Goal: Task Accomplishment & Management: Use online tool/utility

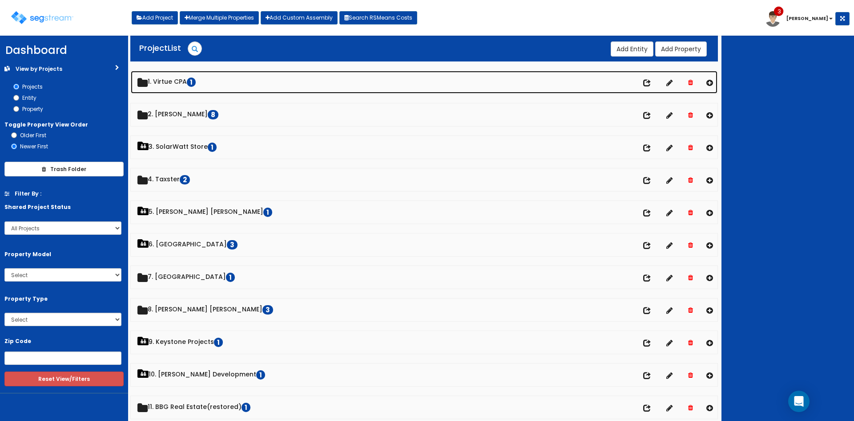
click at [170, 77] on link "1. Virtue CPA 1" at bounding box center [424, 82] width 587 height 23
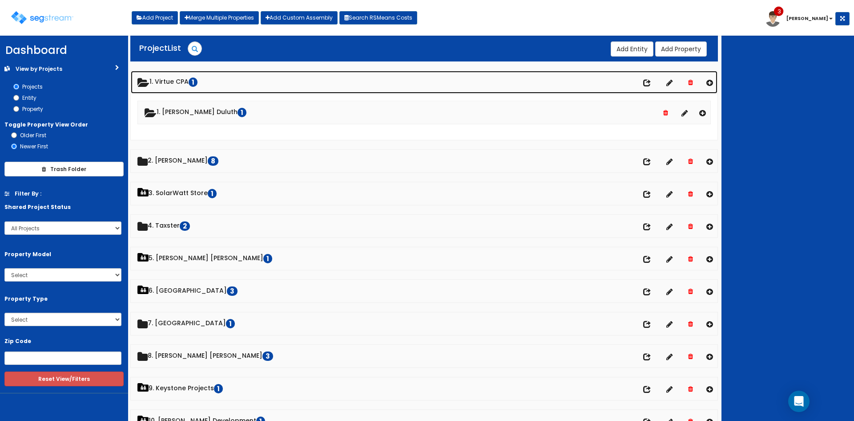
click at [185, 79] on link "1. Virtue CPA 1" at bounding box center [424, 82] width 587 height 23
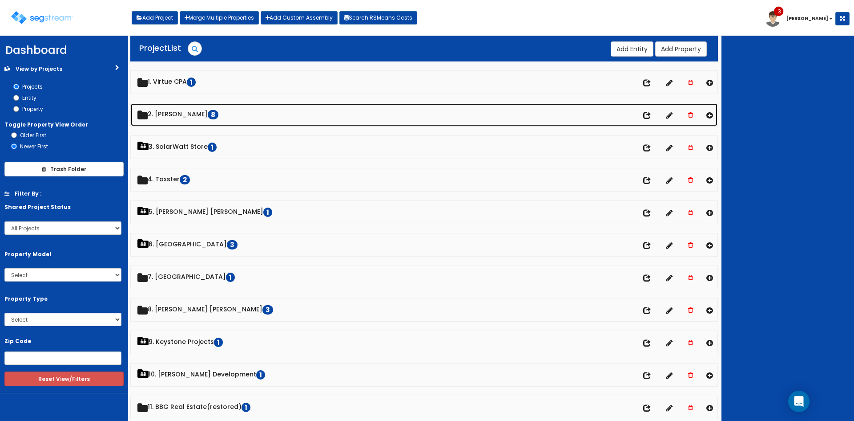
click at [192, 117] on link "2. Doug Sampson 8" at bounding box center [424, 114] width 587 height 23
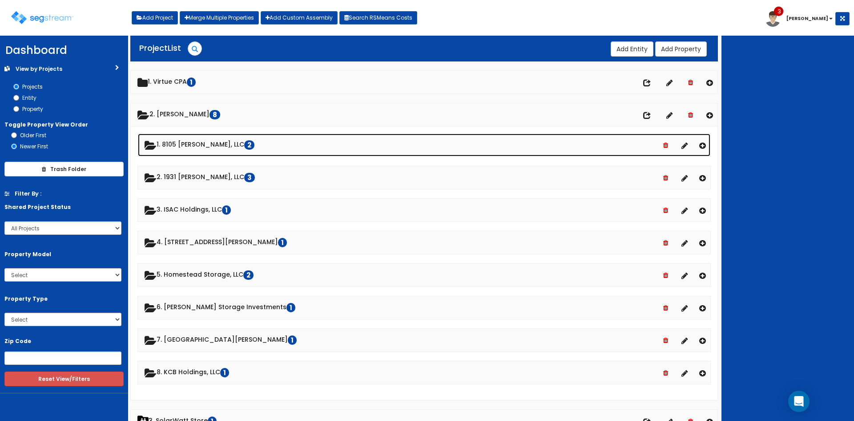
click at [198, 140] on link "1. 8105 McGregor, LLC 2" at bounding box center [424, 144] width 573 height 23
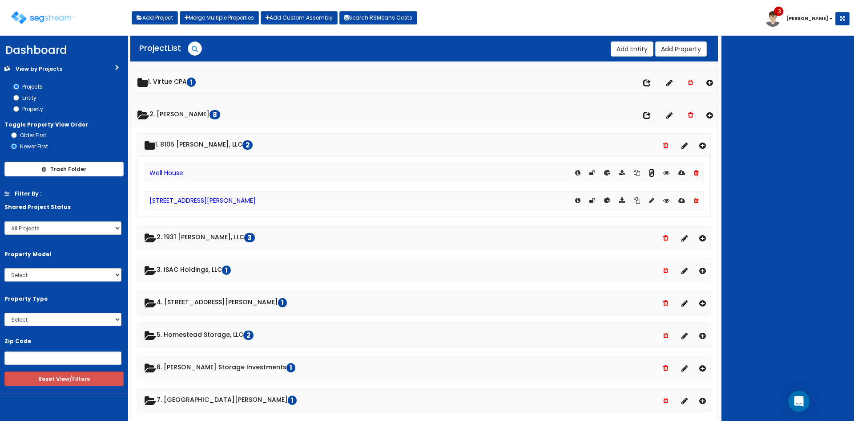
click at [653, 175] on icon at bounding box center [651, 173] width 5 height 6
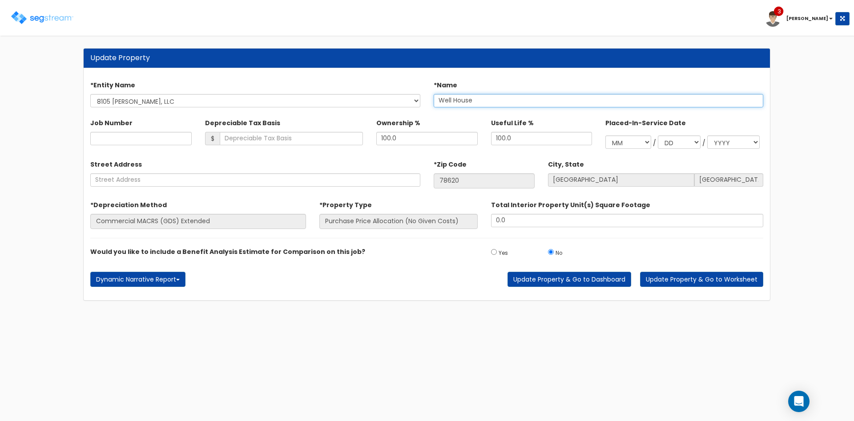
click at [486, 103] on input "Well House" at bounding box center [599, 100] width 330 height 13
drag, startPoint x: 501, startPoint y: 98, endPoint x: 357, endPoint y: 98, distance: 144.6
click at [364, 98] on div "*Entity Name KCB Holdings, LLC Airport Meadows Craig Storage Investments Homest…" at bounding box center [427, 92] width 687 height 38
type input "Site Structures"
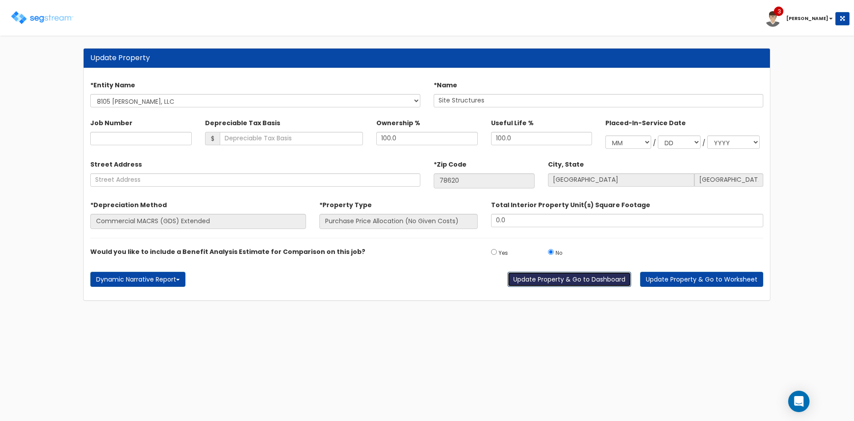
click at [595, 280] on button "Update Property & Go to Dashboard" at bounding box center [570, 278] width 124 height 15
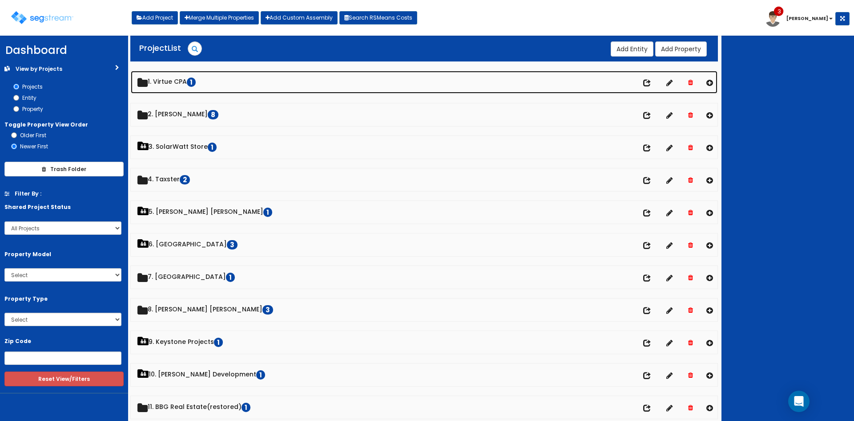
click at [182, 80] on link "1. Virtue CPA 1" at bounding box center [424, 82] width 587 height 23
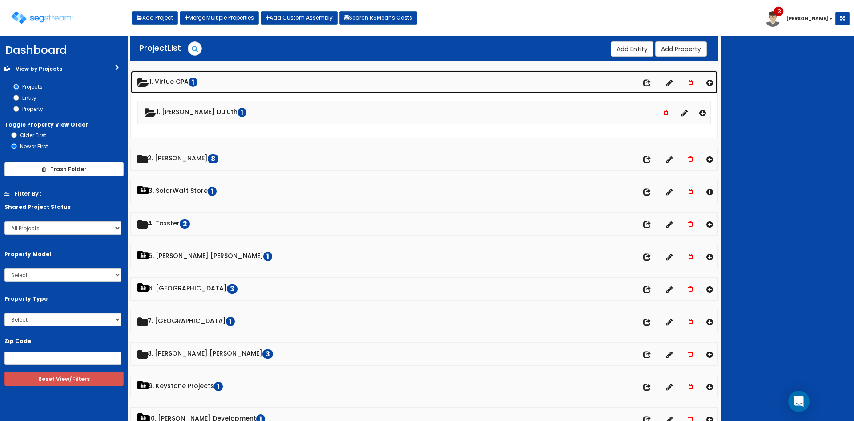
click at [182, 80] on link "1. Virtue CPA 1" at bounding box center [424, 82] width 587 height 23
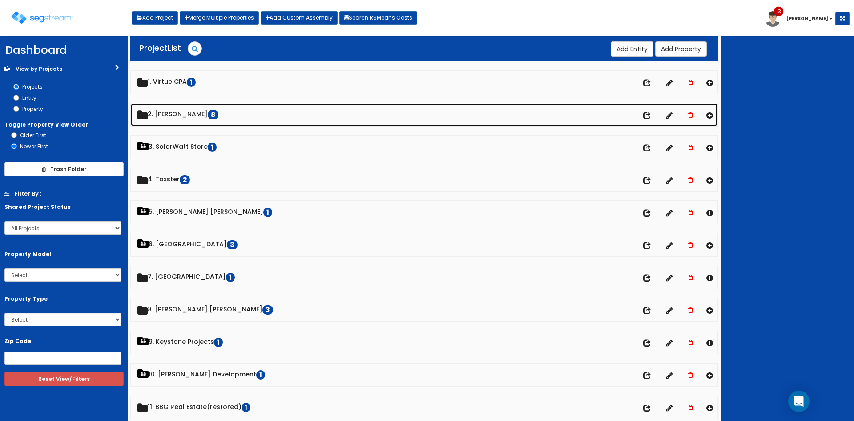
click at [182, 112] on link "2. Doug Sampson 8" at bounding box center [424, 114] width 587 height 23
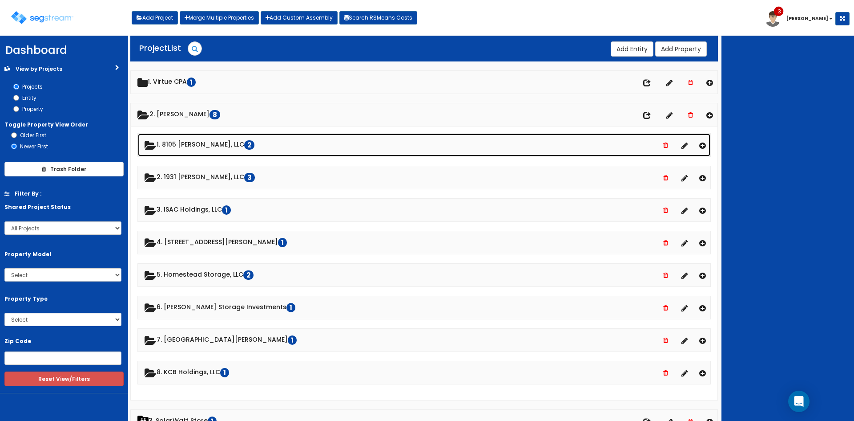
click at [185, 139] on link "1. 8105 McGregor, LLC 2" at bounding box center [424, 144] width 573 height 23
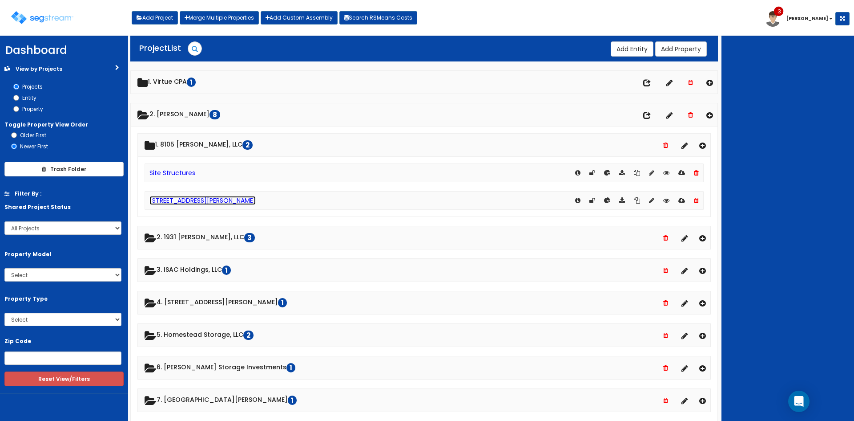
click at [183, 199] on link "[STREET_ADDRESS][PERSON_NAME]" at bounding box center [203, 200] width 106 height 9
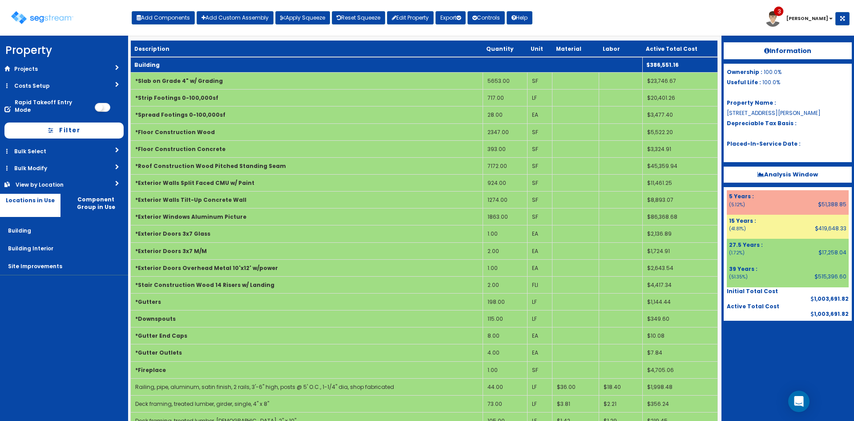
click at [298, 65] on td "Building" at bounding box center [387, 65] width 512 height 16
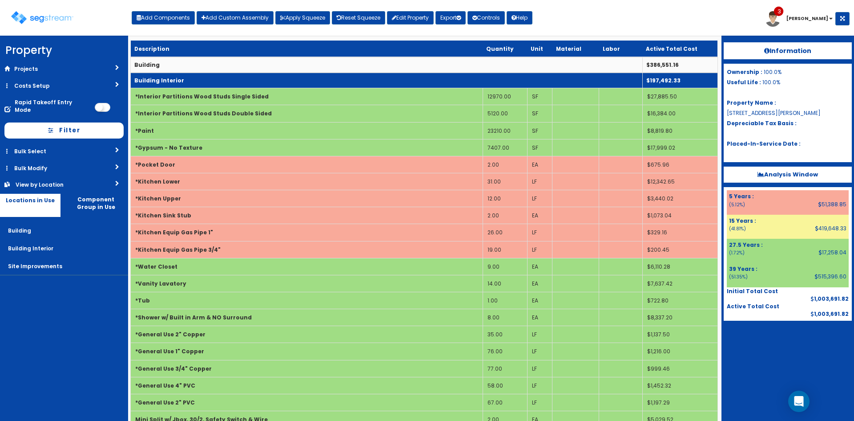
click at [303, 79] on td "Building Interior" at bounding box center [387, 81] width 512 height 16
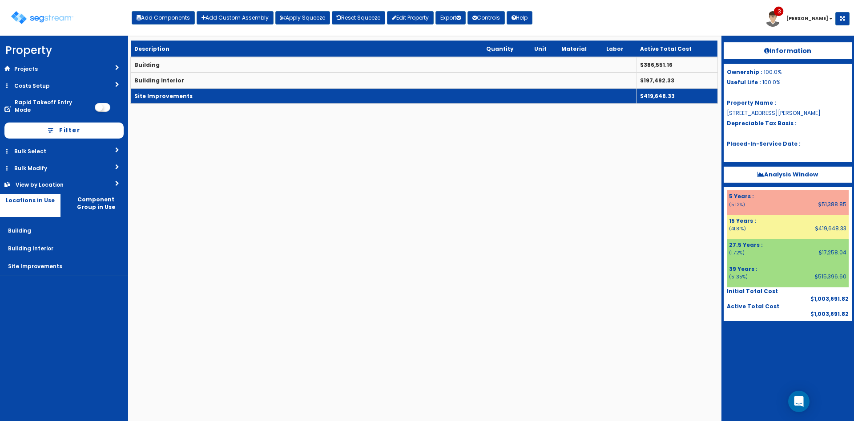
click at [310, 94] on td "Site Improvements" at bounding box center [384, 96] width 506 height 16
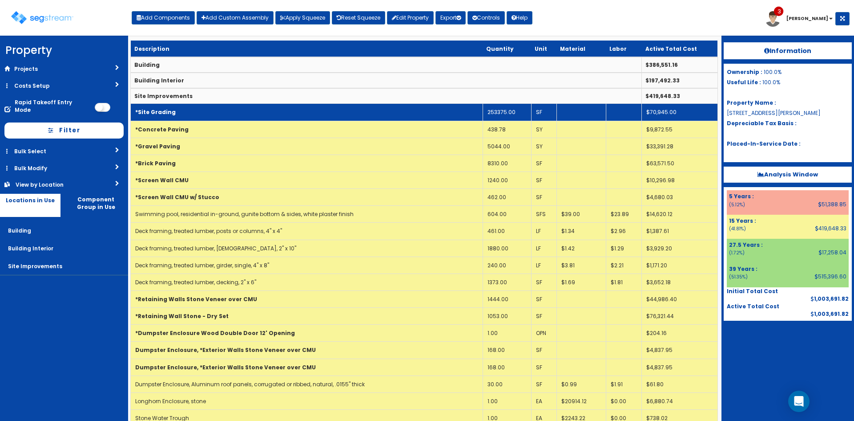
click at [412, 117] on td "*Site Grading" at bounding box center [307, 112] width 352 height 17
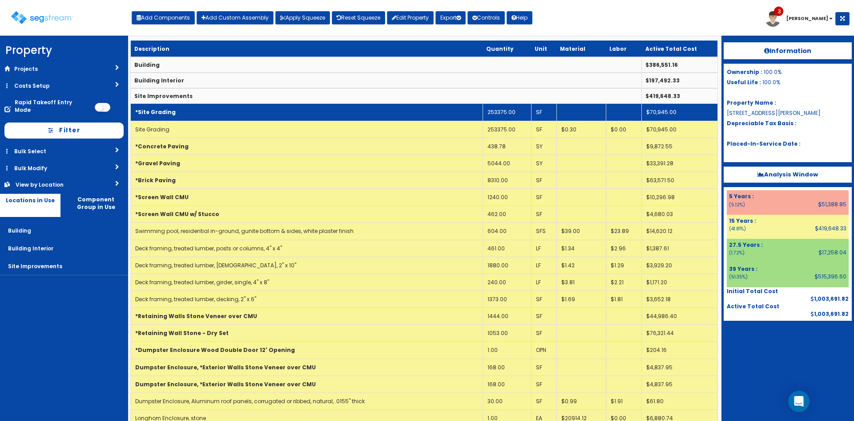
click at [412, 117] on td "*Site Grading" at bounding box center [307, 112] width 352 height 17
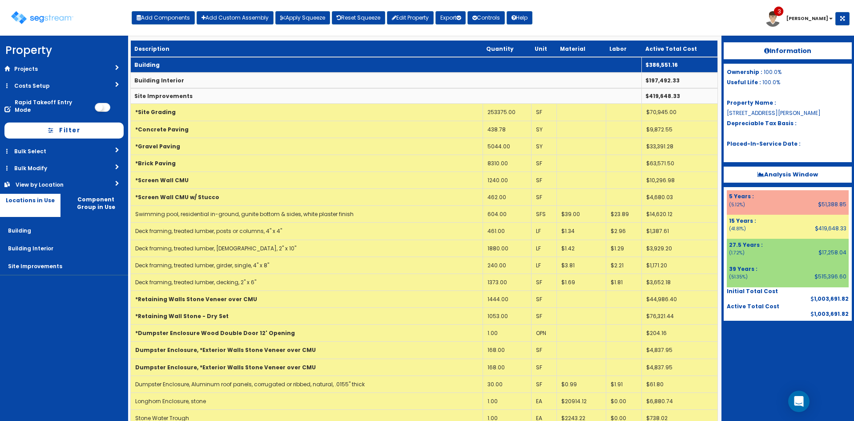
click at [410, 59] on td "Building" at bounding box center [386, 65] width 511 height 16
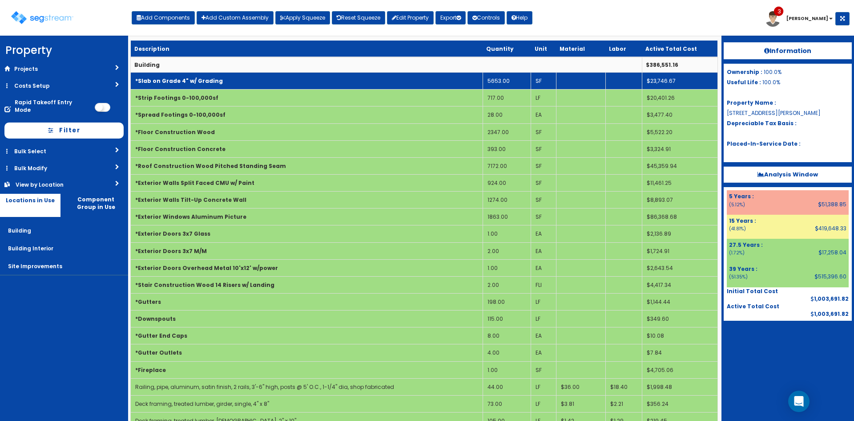
click at [405, 79] on td "*Slab on Grade 4" w/ Grading" at bounding box center [307, 81] width 352 height 17
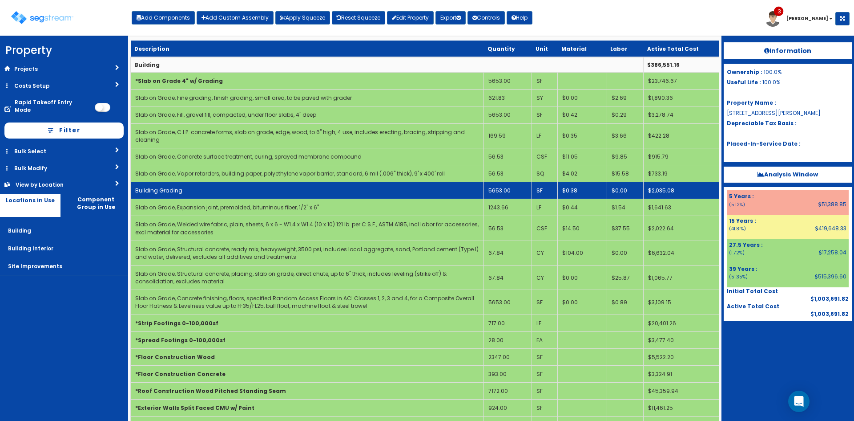
click at [412, 195] on td "Building Grading" at bounding box center [307, 190] width 353 height 17
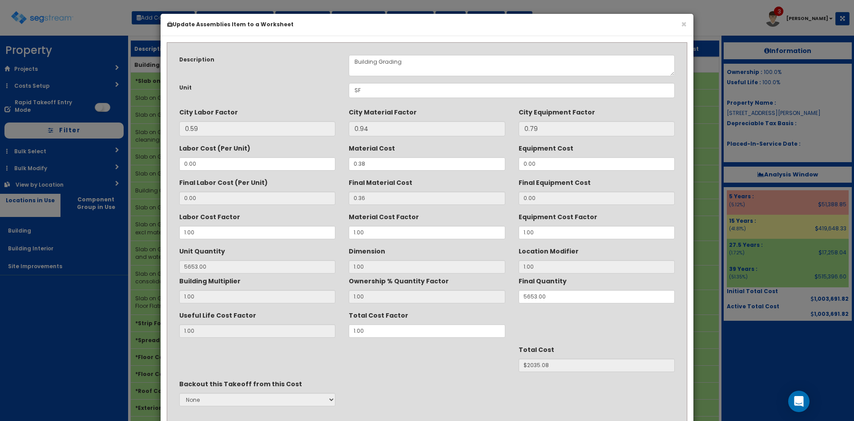
scroll to position [19, 0]
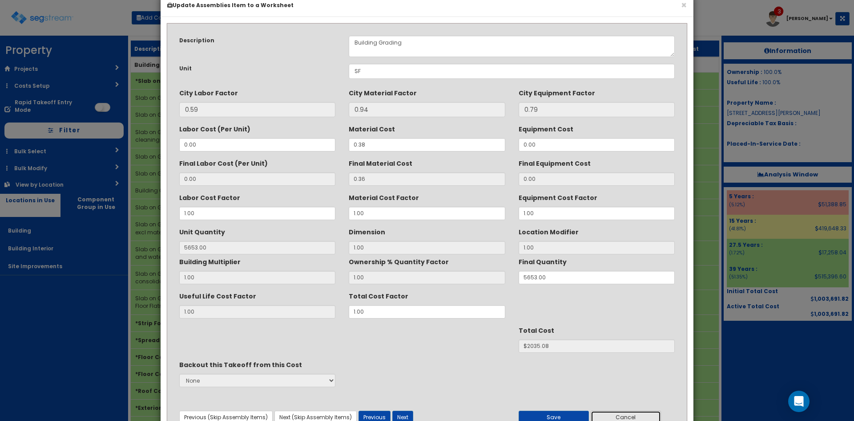
click at [620, 414] on button "Cancel" at bounding box center [626, 416] width 70 height 13
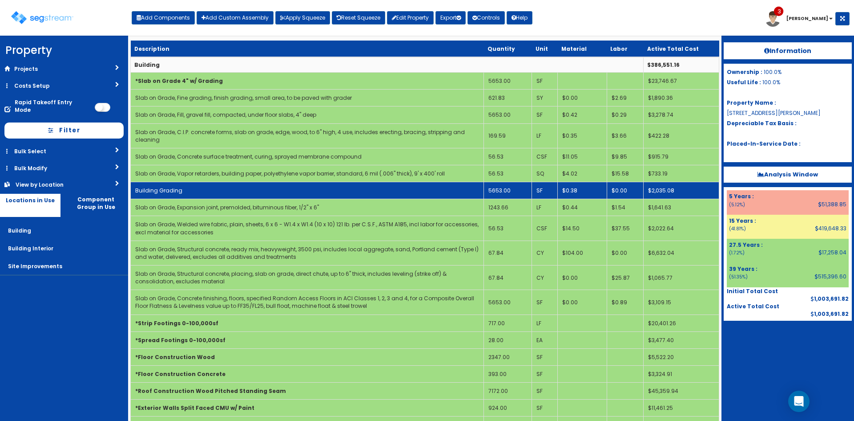
click at [473, 189] on td "Building Grading" at bounding box center [307, 190] width 353 height 17
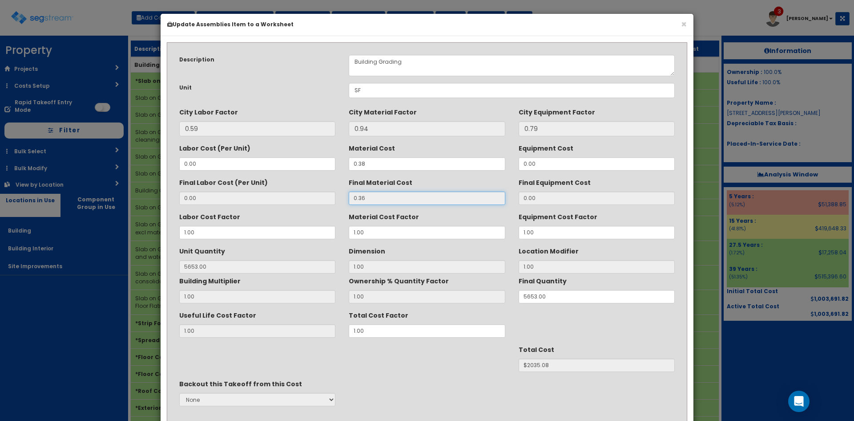
drag, startPoint x: 368, startPoint y: 195, endPoint x: 304, endPoint y: 201, distance: 63.9
click at [304, 201] on div "Final Labor Cost (Per Unit) 0.00 Final Material Cost 0.36 Final Equipment Cost …" at bounding box center [427, 190] width 509 height 30
click at [389, 195] on input "0.36" at bounding box center [427, 197] width 156 height 13
click at [396, 167] on input "0.38" at bounding box center [427, 163] width 156 height 13
drag, startPoint x: 405, startPoint y: 165, endPoint x: 260, endPoint y: 166, distance: 145.5
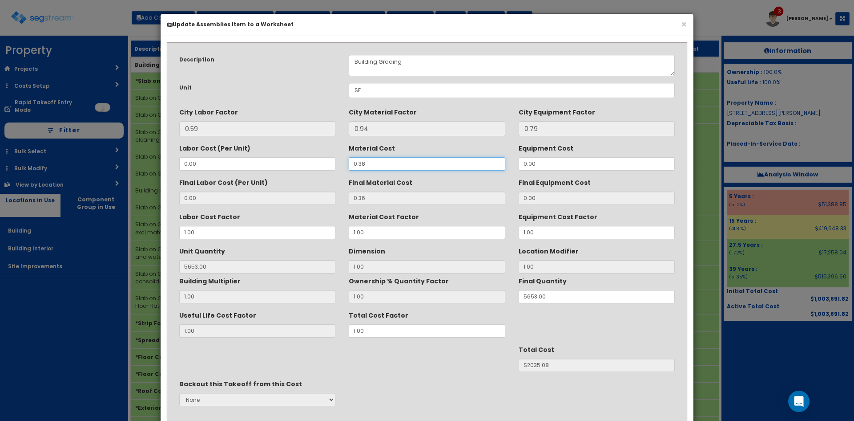
click at [260, 167] on div "Labor Cost (Per Unit) 0.00 Material Cost 0.38 Equipment Cost 0.00" at bounding box center [427, 156] width 509 height 30
type input "."
type input "NaN"
type input "5653"
type input "$NaN"
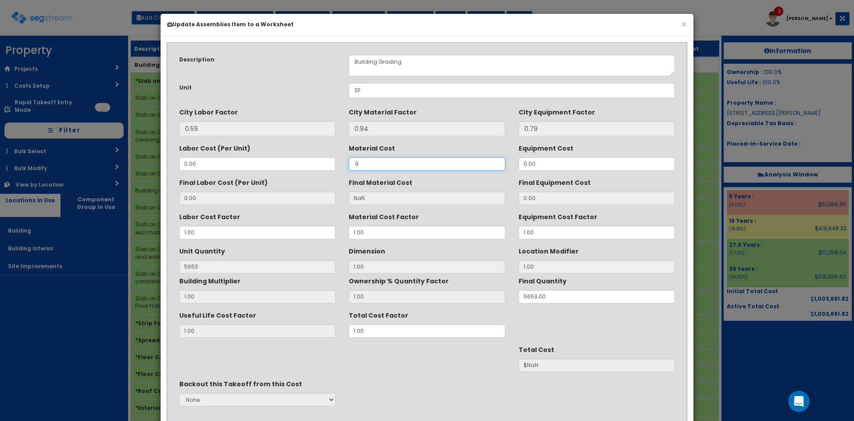
type input ".90"
type input "0.85"
type input "$4805.05"
type input ".90"
drag, startPoint x: 431, startPoint y: 386, endPoint x: 436, endPoint y: 384, distance: 4.8
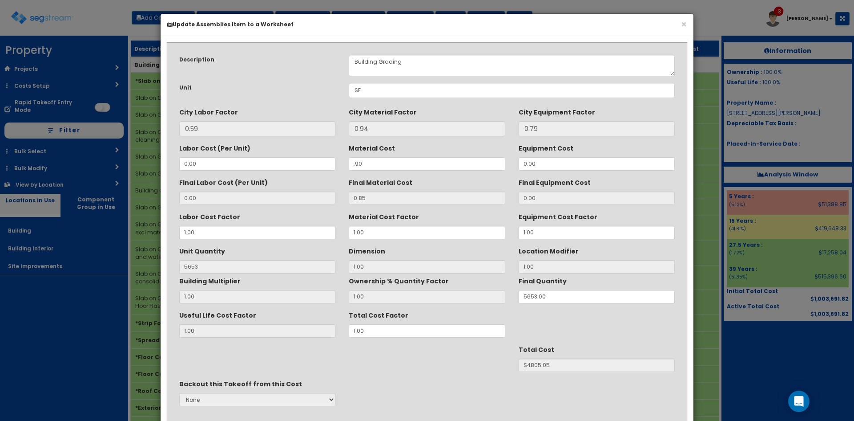
click at [431, 385] on div "Backout this Takeoff from this Cost None" at bounding box center [427, 392] width 509 height 33
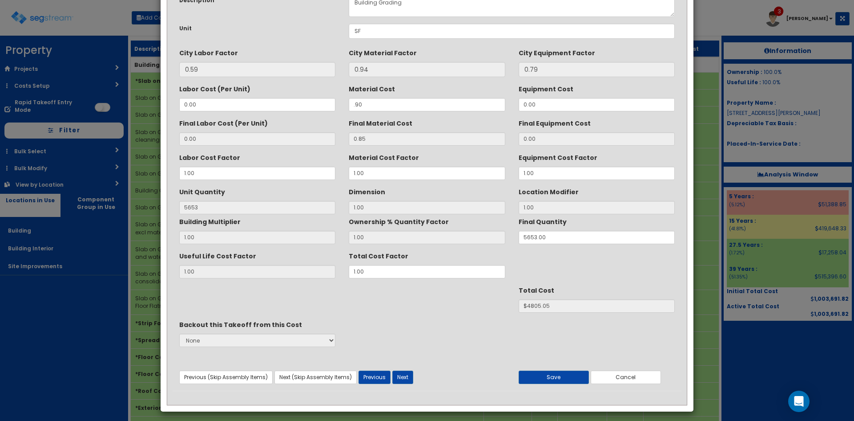
scroll to position [64, 0]
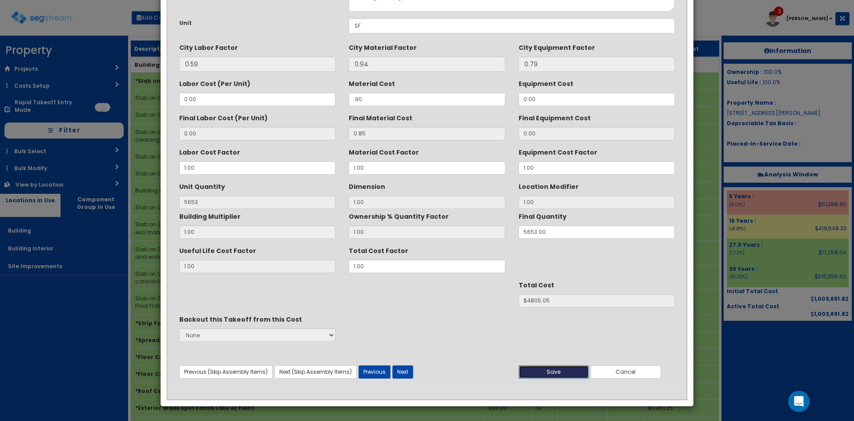
click at [539, 374] on button "Save" at bounding box center [554, 371] width 70 height 13
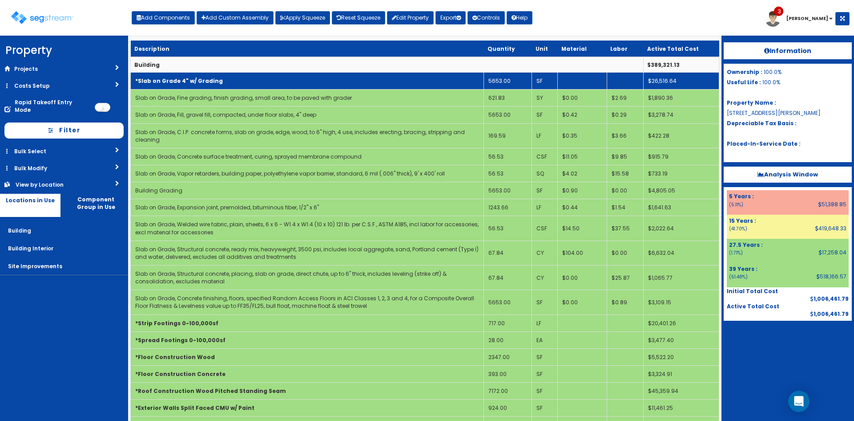
click at [432, 81] on td "*Slab on Grade 4" w/ Grading" at bounding box center [307, 81] width 353 height 17
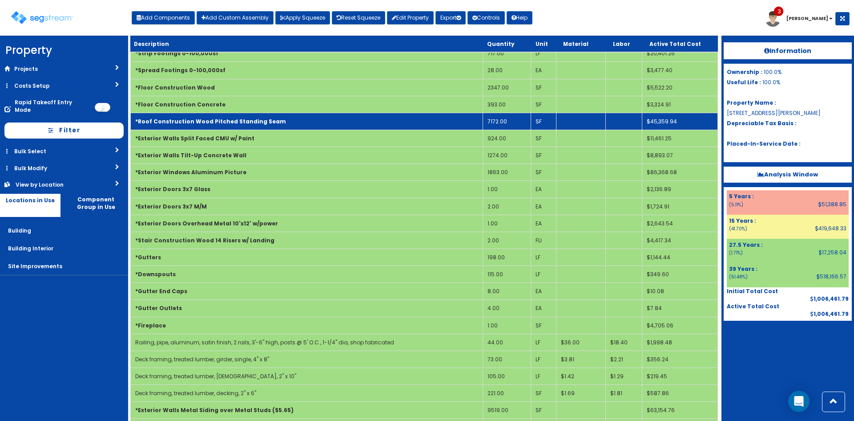
scroll to position [0, 0]
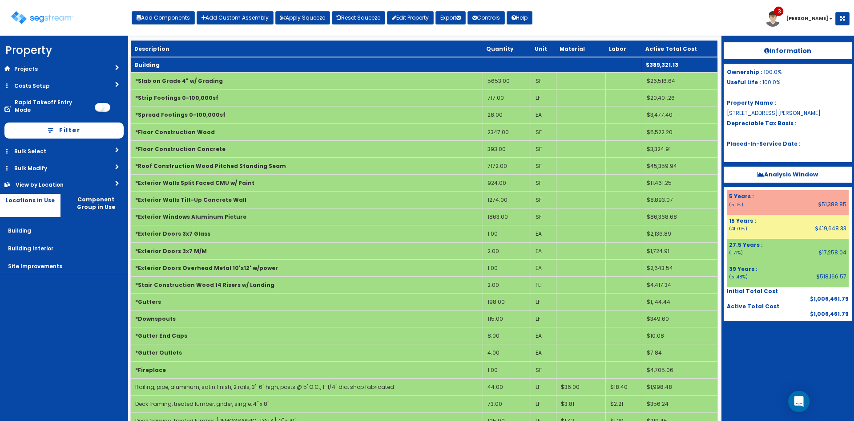
click at [340, 70] on td "Building" at bounding box center [387, 65] width 512 height 16
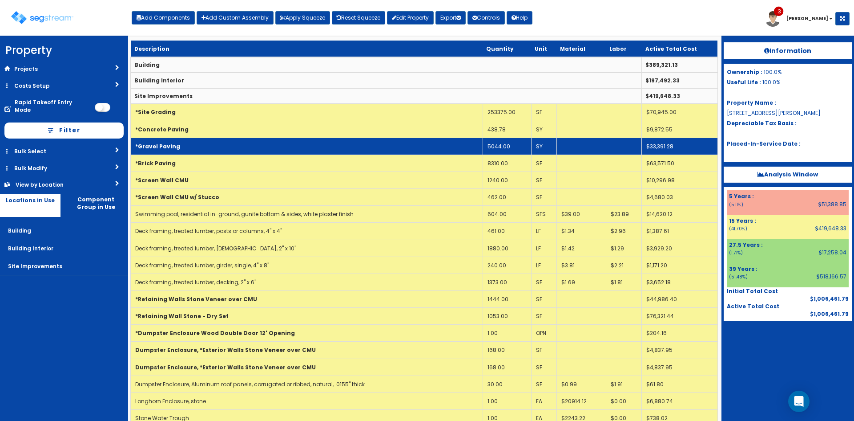
click at [361, 146] on td "*Gravel Paving" at bounding box center [307, 145] width 352 height 17
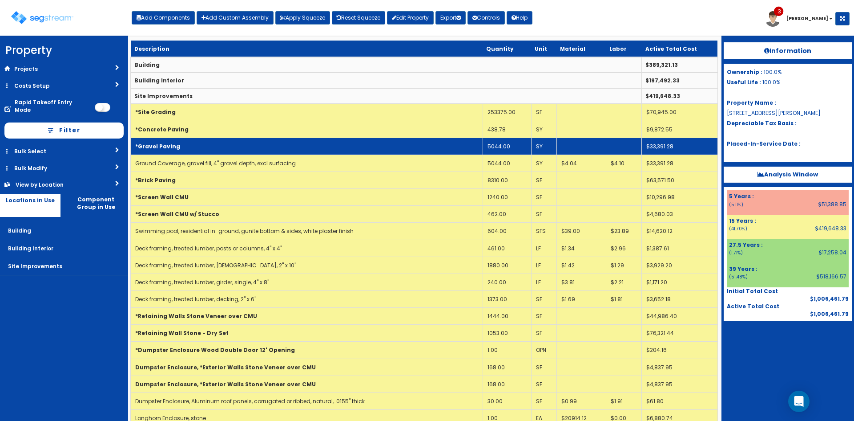
click at [361, 146] on td "*Gravel Paving" at bounding box center [307, 145] width 352 height 17
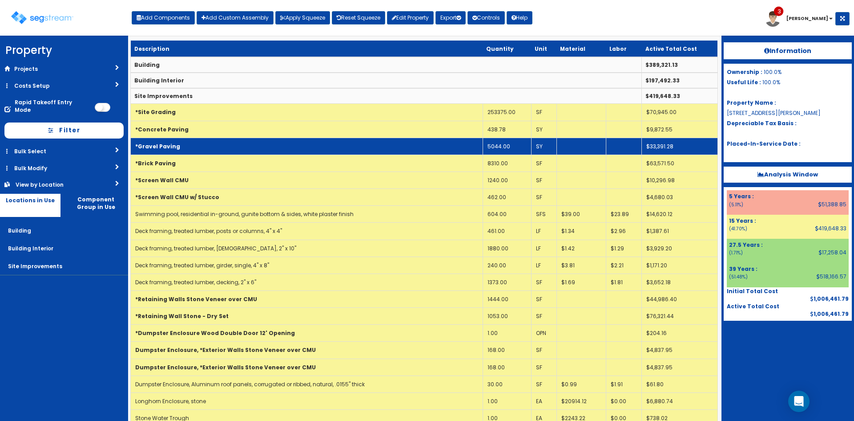
click at [361, 146] on td "*Gravel Paving" at bounding box center [307, 145] width 352 height 17
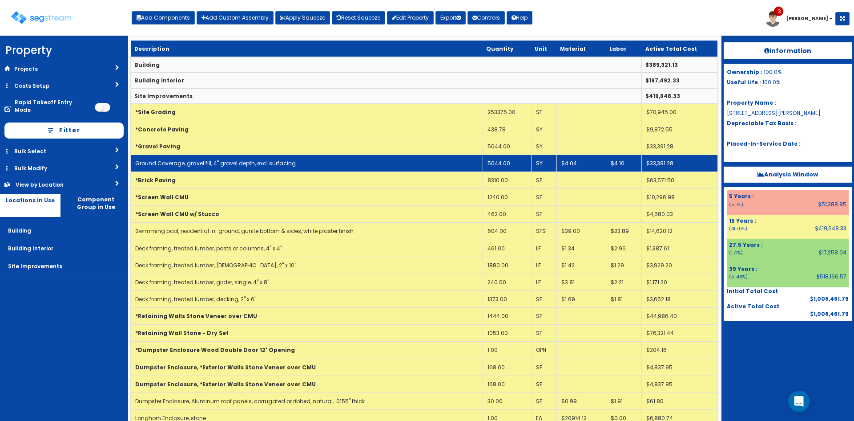
click at [363, 164] on td "Ground Coverage, gravel fill, 4" gravel depth, excl surfacing" at bounding box center [307, 162] width 352 height 17
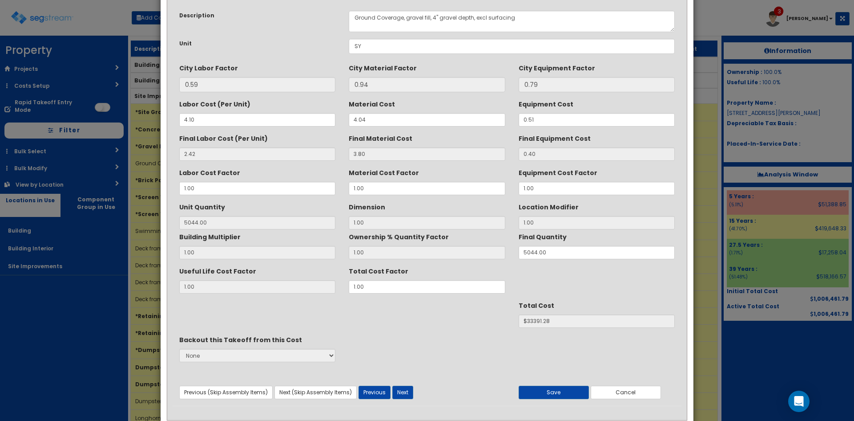
scroll to position [64, 0]
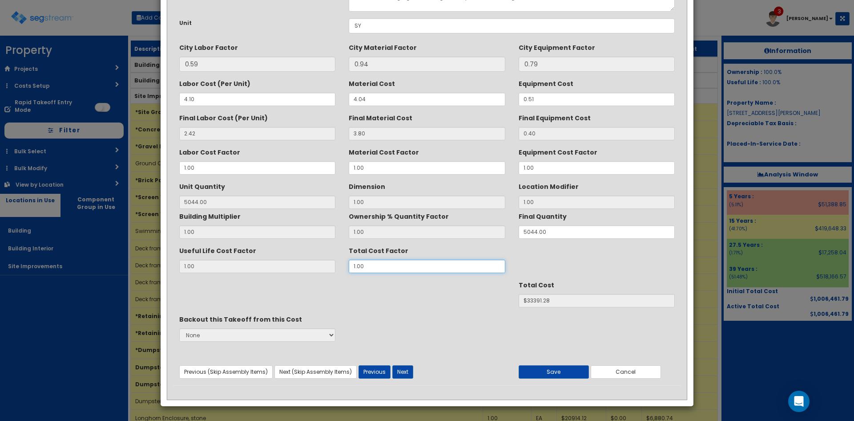
click at [374, 263] on input "1.00" at bounding box center [427, 265] width 156 height 13
click at [242, 267] on div "Useful Life Cost Factor 1.00 Total Cost Factor 1.00" at bounding box center [427, 258] width 509 height 30
type input "."
type input "5044"
type input "$NaN"
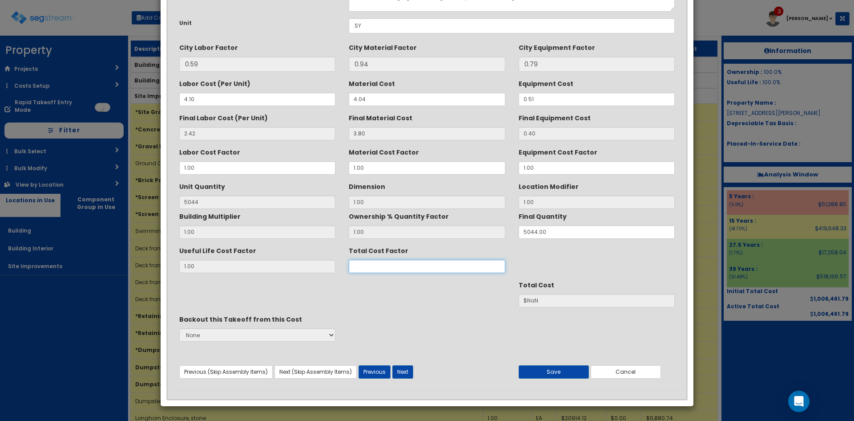
type input ".5"
type input "$16695.64"
type input ".55"
type input "$18365.20"
type input ".55"
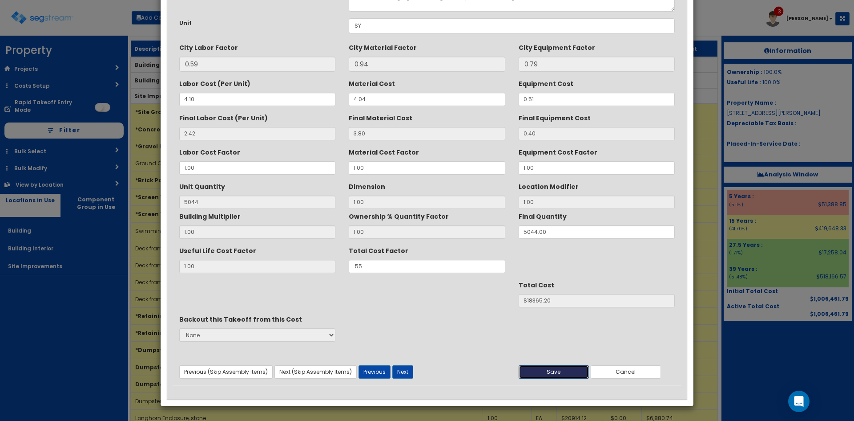
click at [551, 372] on button "Save" at bounding box center [554, 371] width 70 height 13
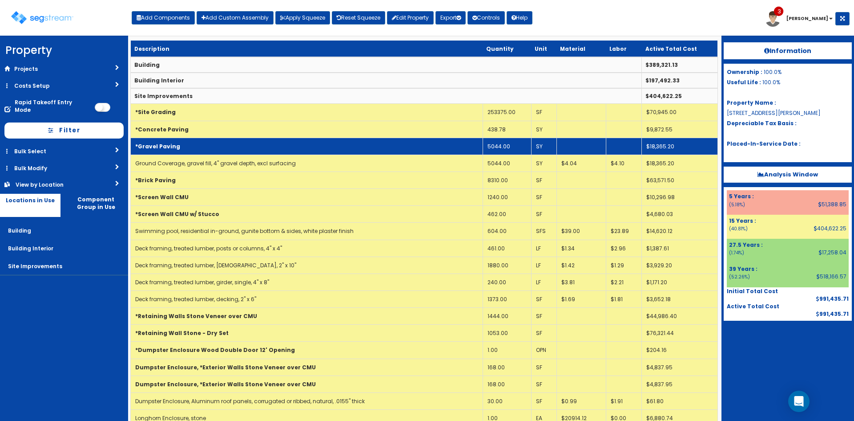
click at [389, 144] on td "*Gravel Paving" at bounding box center [307, 145] width 352 height 17
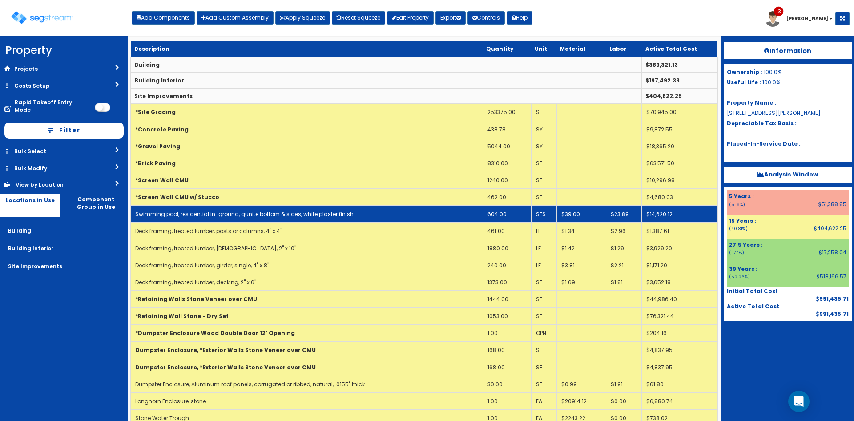
click at [401, 218] on td "Swimming pool, residential in-ground, gunite bottom & sides, white plaster fini…" at bounding box center [307, 214] width 352 height 17
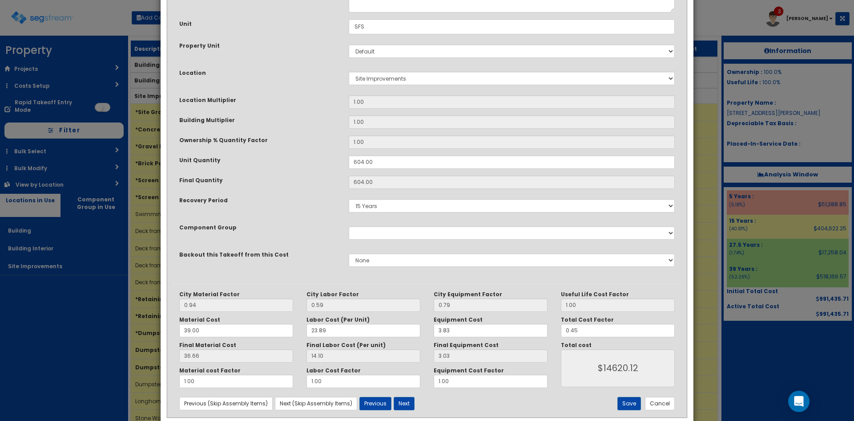
scroll to position [123, 0]
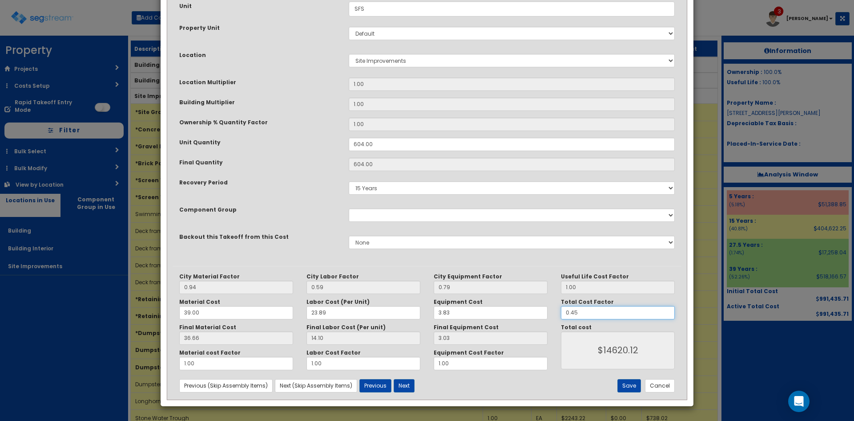
click at [586, 315] on input "0.45" at bounding box center [618, 312] width 114 height 13
type input "0.4"
type input "$12995.66"
type input "0."
type input "$0.00"
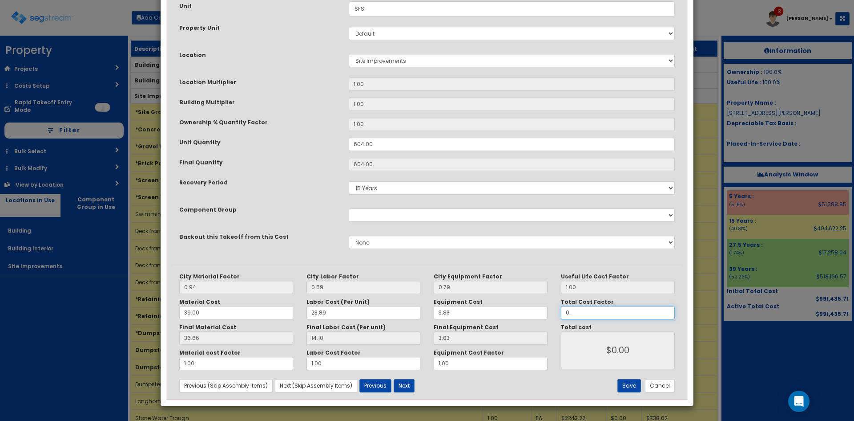
type input "0.3"
type input "$9746.75"
type input "0.35"
type input "$11371.21"
type input "0.35"
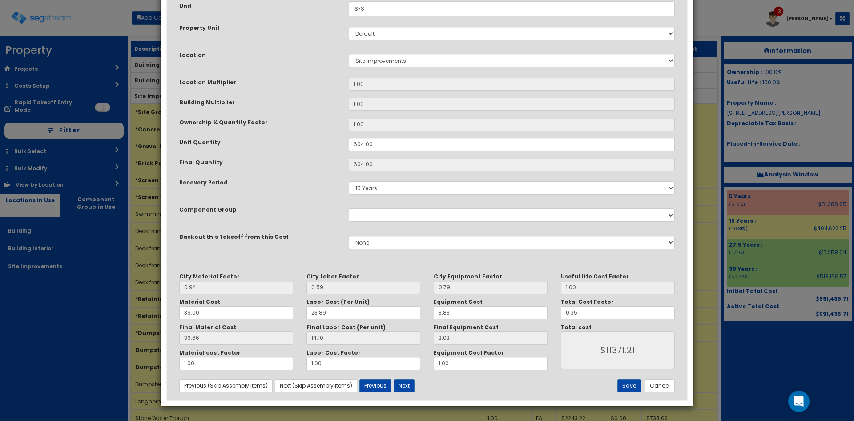
click at [629, 392] on div "City Material Factor 0.94 City Labor Factor 0.59 City Equipment Factor 0.79 Mat…" at bounding box center [427, 332] width 509 height 133
click at [634, 384] on button "Save" at bounding box center [630, 385] width 24 height 13
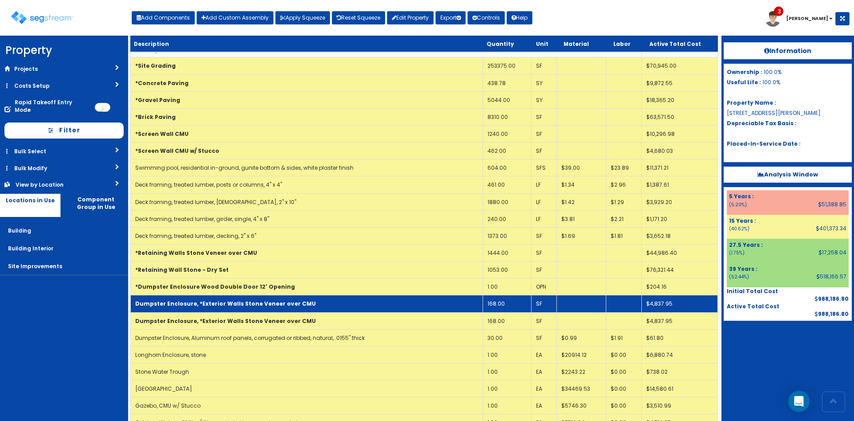
scroll to position [89, 0]
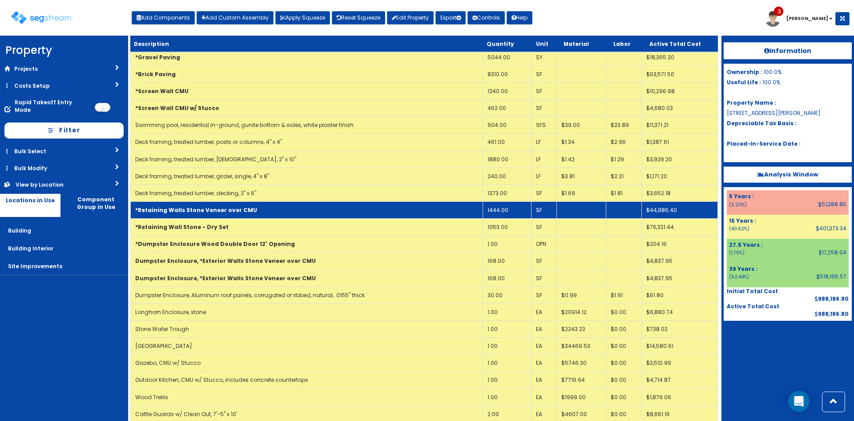
click at [402, 212] on td "*Retaining Walls Stone Veneer over CMU" at bounding box center [307, 209] width 352 height 17
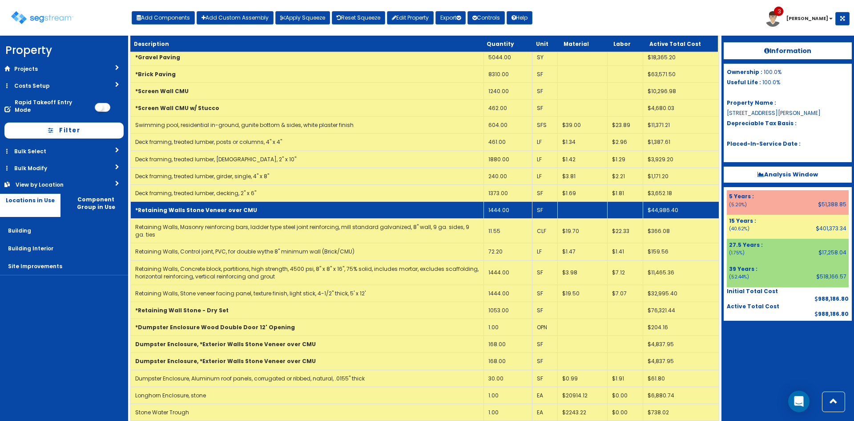
click at [407, 211] on td "*Retaining Walls Stone Veneer over CMU" at bounding box center [307, 209] width 353 height 17
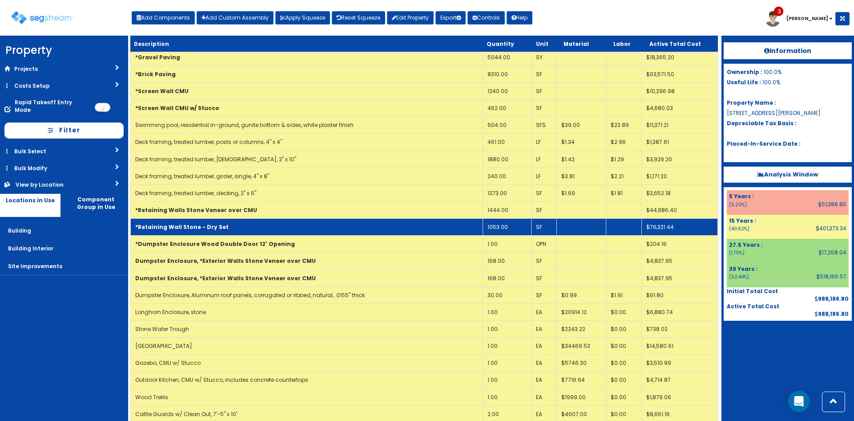
click at [406, 235] on td "*Retaining Wall Stone - Dry Set" at bounding box center [307, 226] width 352 height 17
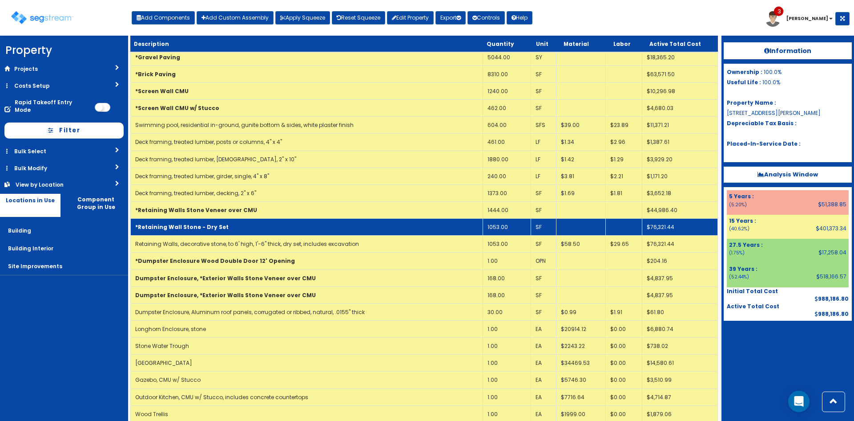
click at [412, 229] on td "*Retaining Wall Stone - Dry Set" at bounding box center [307, 226] width 352 height 17
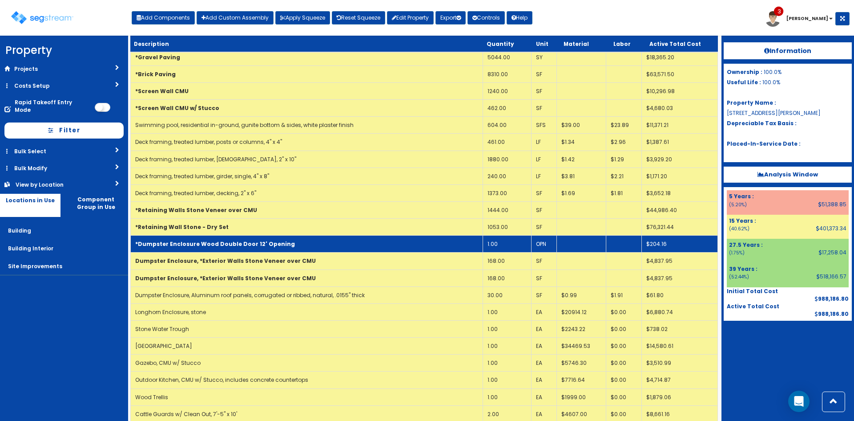
click at [410, 248] on td "*Dumpster Enclosure Wood Double Door 12' Opening" at bounding box center [307, 243] width 352 height 17
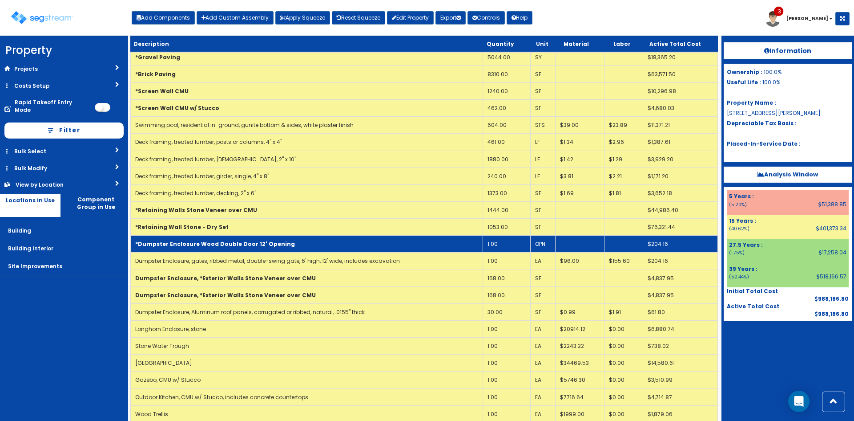
click at [409, 248] on td "*Dumpster Enclosure Wood Double Door 12' Opening" at bounding box center [307, 243] width 352 height 17
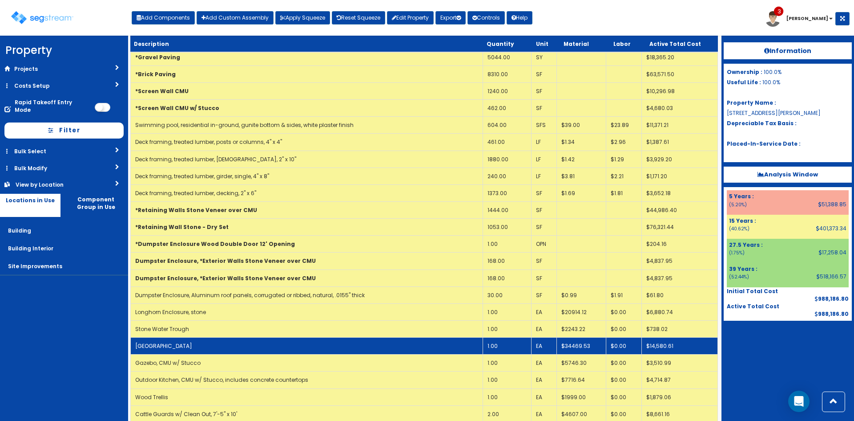
scroll to position [167, 0]
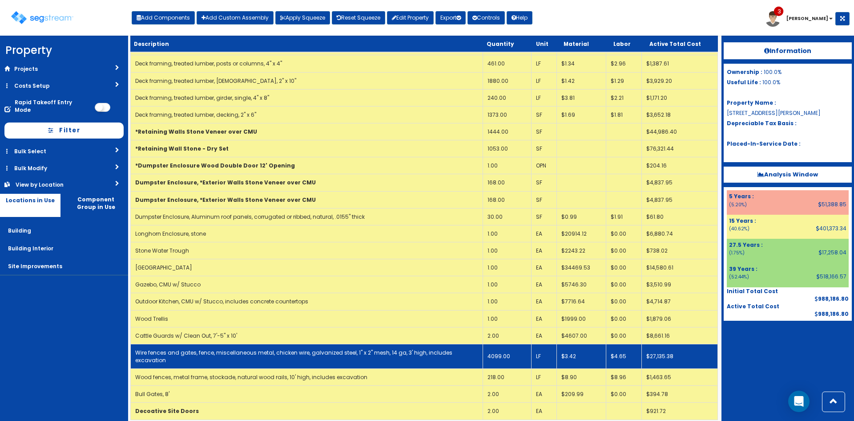
click at [423, 351] on link "Wire fences and gates, fence, miscellaneous metal, chicken wire, galvanized ste…" at bounding box center [293, 355] width 317 height 15
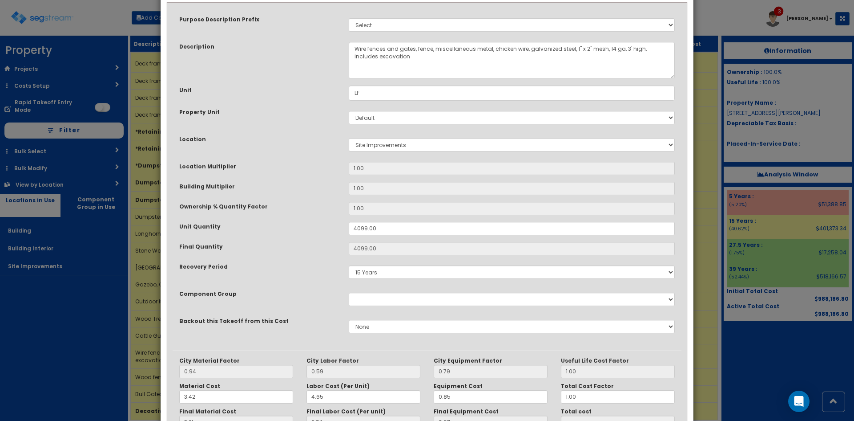
scroll to position [123, 0]
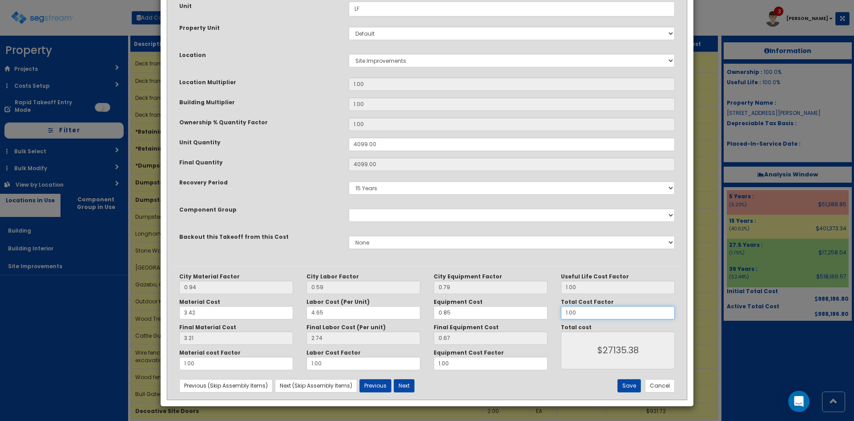
drag, startPoint x: 559, startPoint y: 314, endPoint x: 502, endPoint y: 315, distance: 57.0
click at [502, 315] on div "City Material Factor 0.94 City Labor Factor 0.59 City Equipment Factor 0.79 Mat…" at bounding box center [427, 321] width 509 height 97
type input "."
type input "$NaN"
type input ".45"
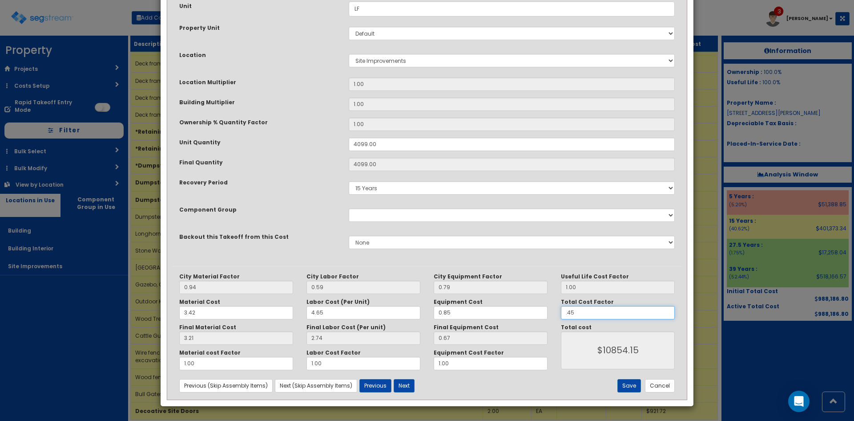
type input "$12210.92"
type input ".45"
click at [627, 383] on button "Save" at bounding box center [630, 385] width 24 height 13
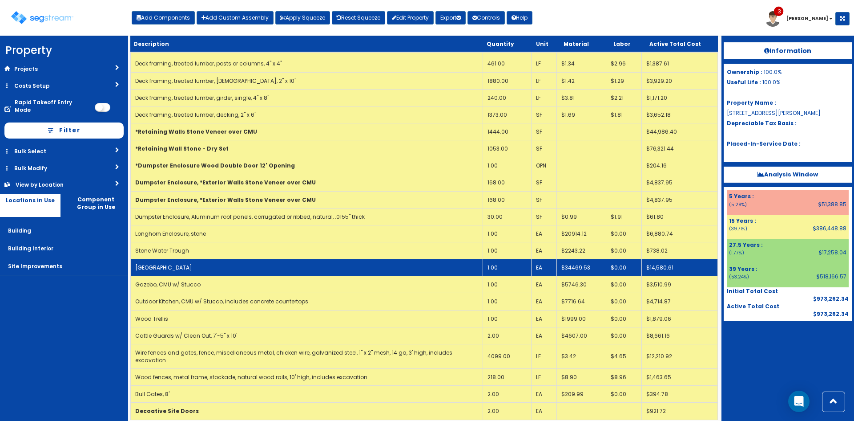
click at [416, 263] on td "[GEOGRAPHIC_DATA]" at bounding box center [307, 267] width 352 height 17
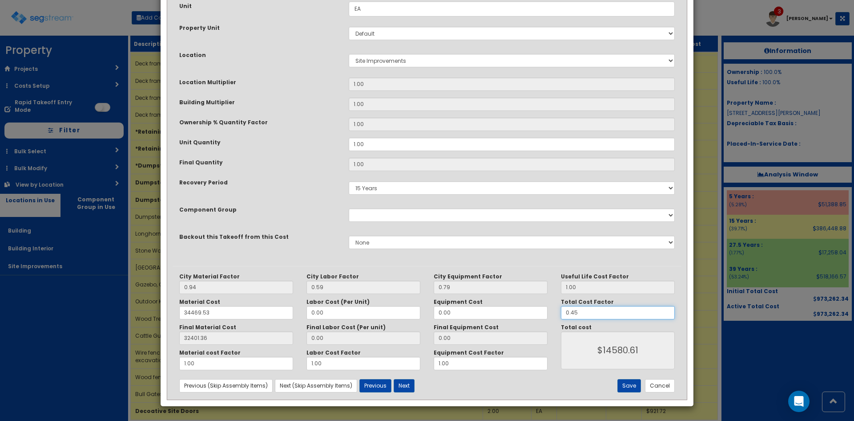
click at [585, 313] on input "0.45" at bounding box center [618, 312] width 114 height 13
type input "0.4"
type input "$12960.54"
type input "0."
type input "$0.00"
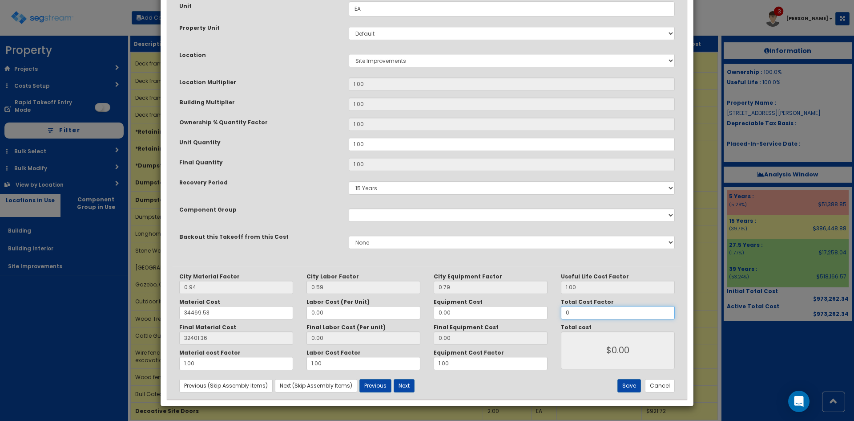
type input "0.3"
type input "$9720.41"
type input "0.35"
type input "$11340.48"
type input "0.35"
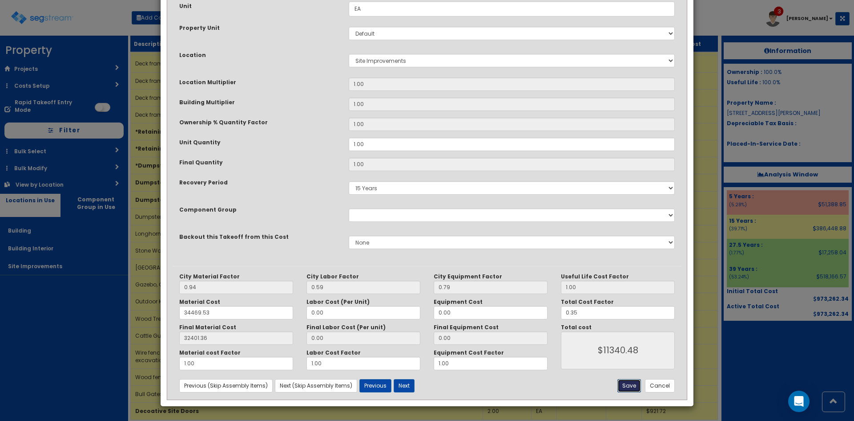
click at [631, 383] on button "Save" at bounding box center [630, 385] width 24 height 13
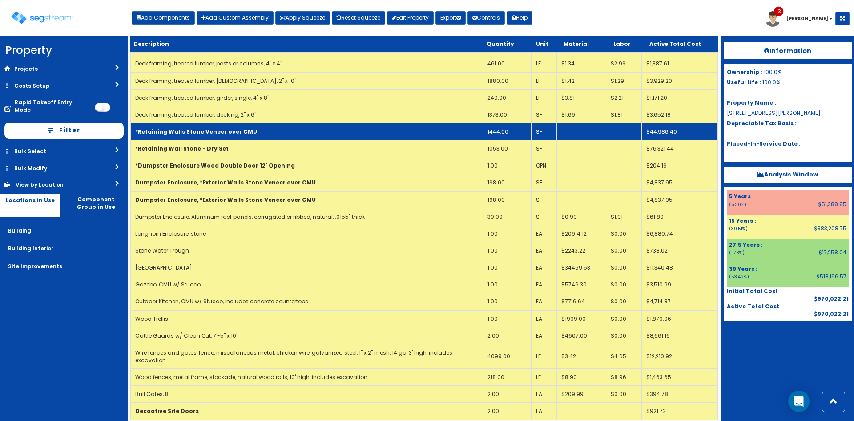
click at [419, 129] on td "*Retaining Walls Stone Veneer over CMU" at bounding box center [307, 131] width 352 height 17
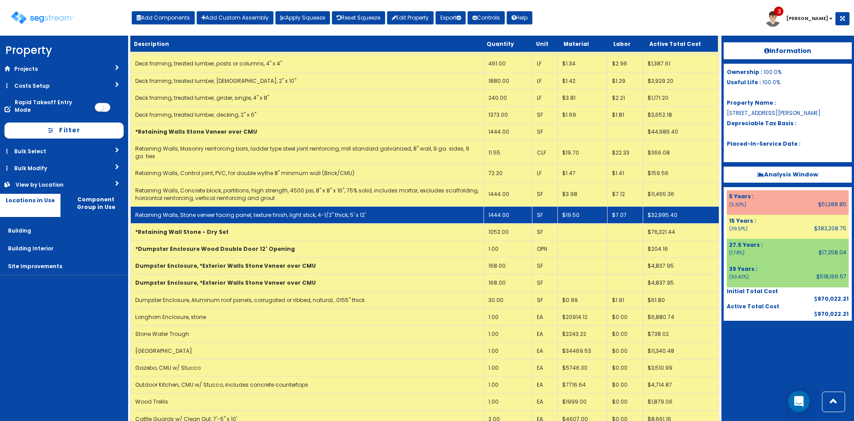
click at [427, 213] on td "Retaining Walls, Stone veneer facing panel, texture finish, light stick, 4-1/2"…" at bounding box center [307, 214] width 353 height 17
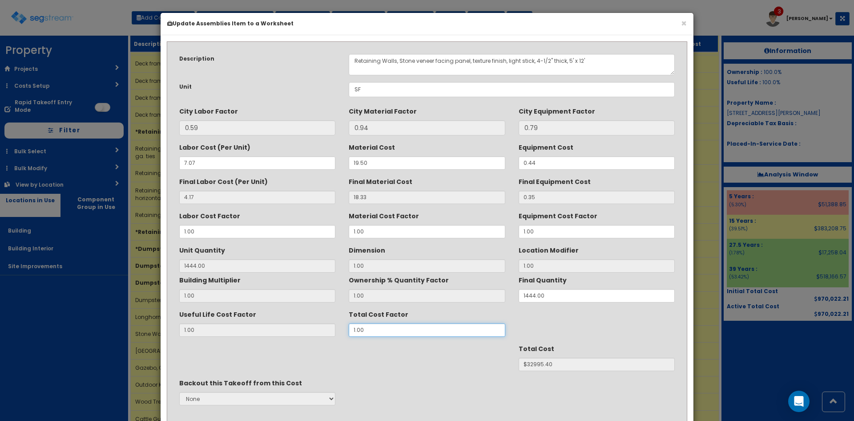
click at [250, 334] on div "Useful Life Cost Factor 1.00 Total Cost Factor 1.00" at bounding box center [427, 322] width 509 height 30
type input "."
type input "1444"
type input "$NaN"
type input ".6"
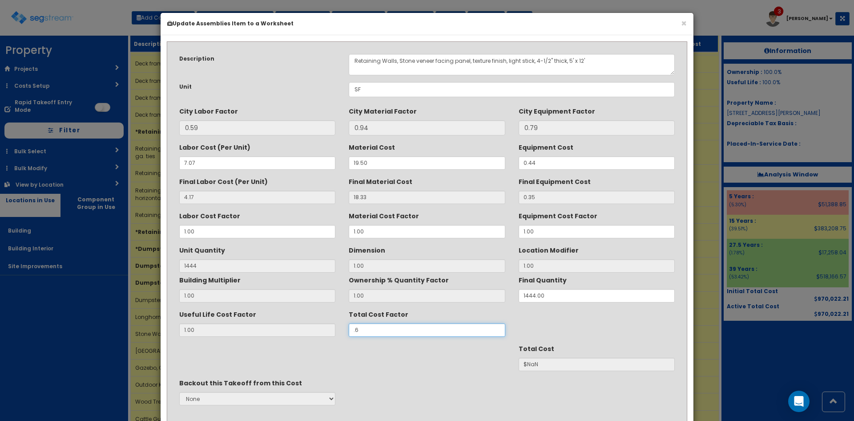
type input "$19797.24"
type input ".65"
type input "$21447.01"
type input ".65"
click at [388, 361] on div "Total Cost $21447.01" at bounding box center [427, 356] width 509 height 30
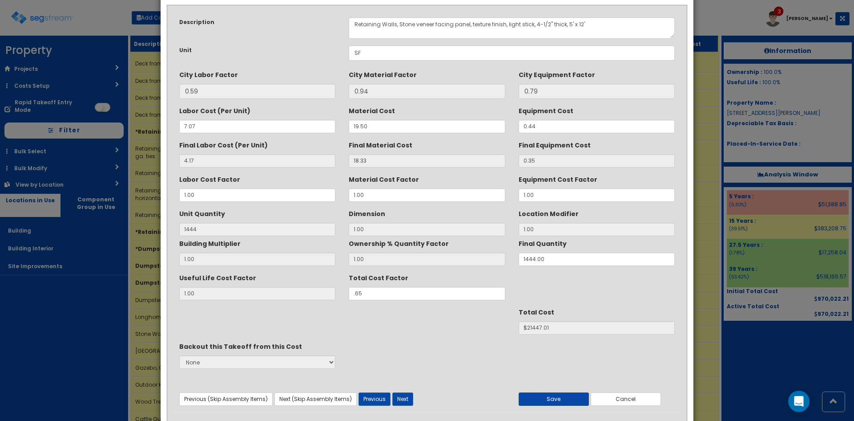
scroll to position [64, 0]
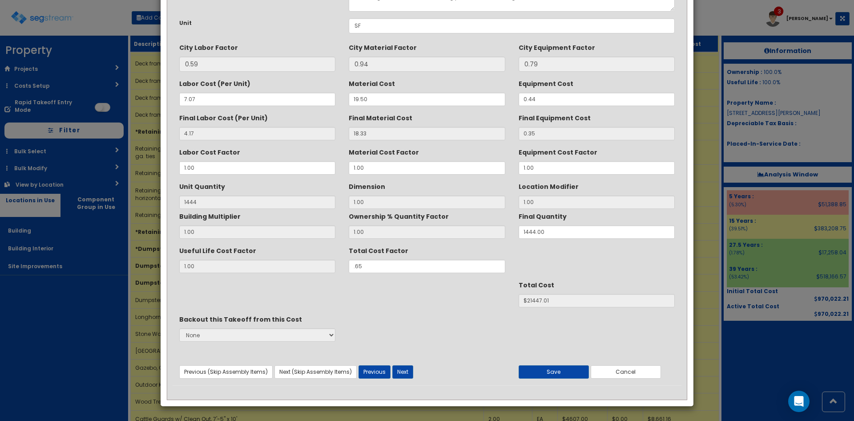
click at [535, 361] on div "Previous (Skip Assembly Items) Next (Skip Assembly Items) Previous Next Save Ca…" at bounding box center [427, 363] width 509 height 29
click at [535, 366] on button "Save" at bounding box center [554, 371] width 70 height 13
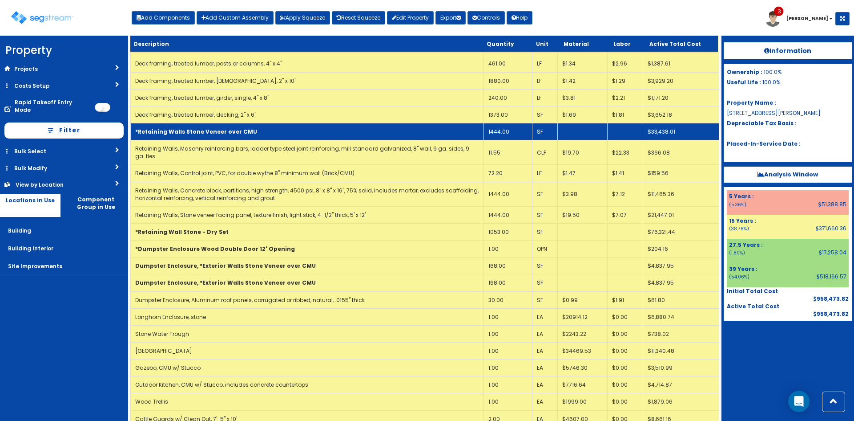
click at [388, 133] on td "*Retaining Walls Stone Veneer over CMU" at bounding box center [307, 131] width 353 height 17
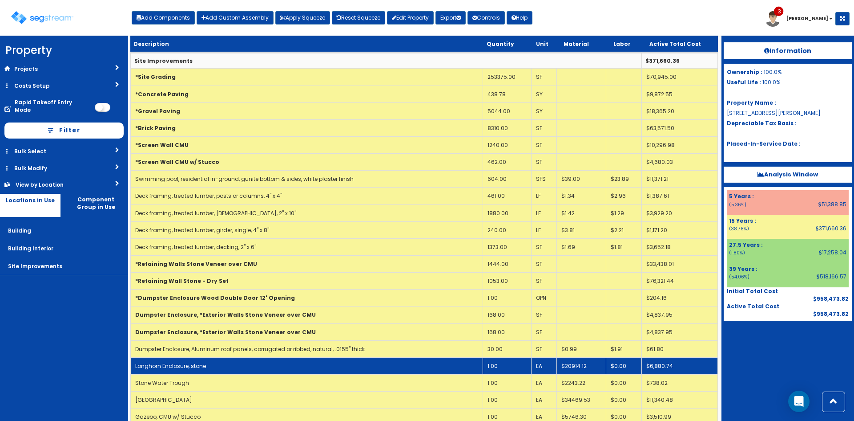
scroll to position [0, 0]
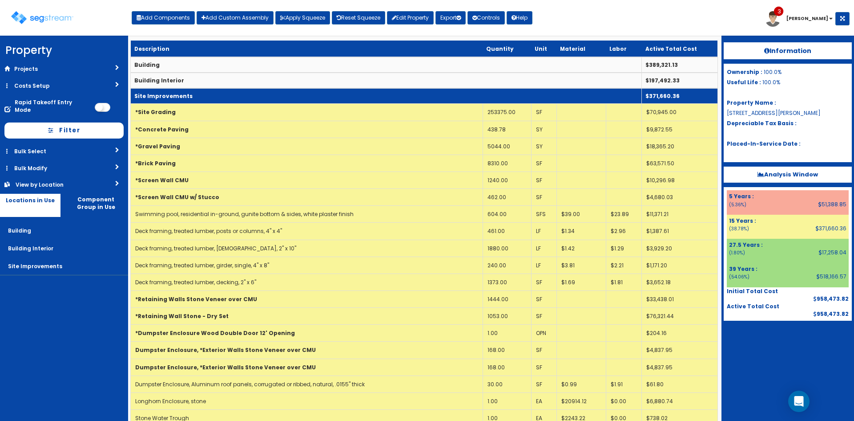
click at [398, 101] on td "Site Improvements" at bounding box center [386, 96] width 511 height 16
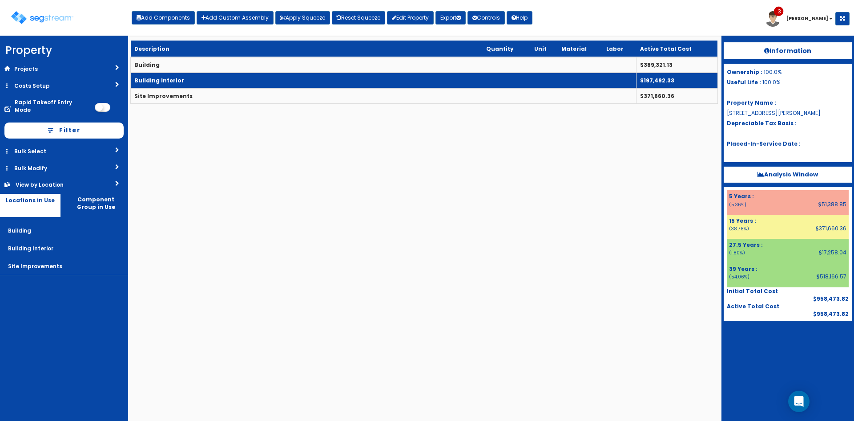
click at [398, 80] on td "Building Interior" at bounding box center [384, 81] width 506 height 16
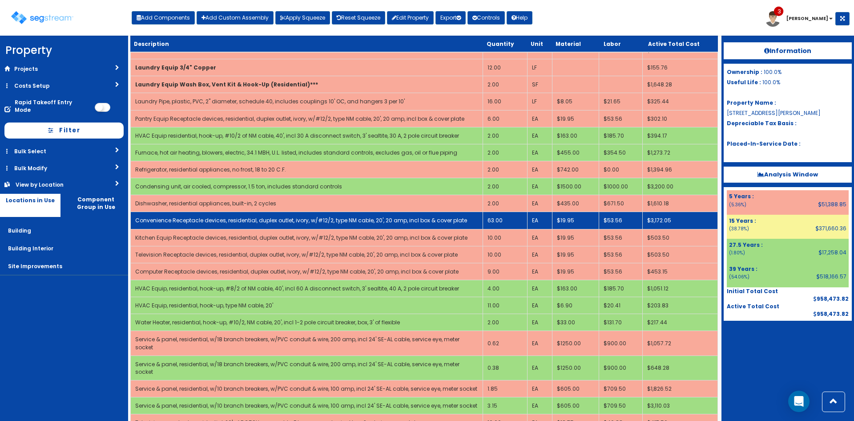
scroll to position [642, 0]
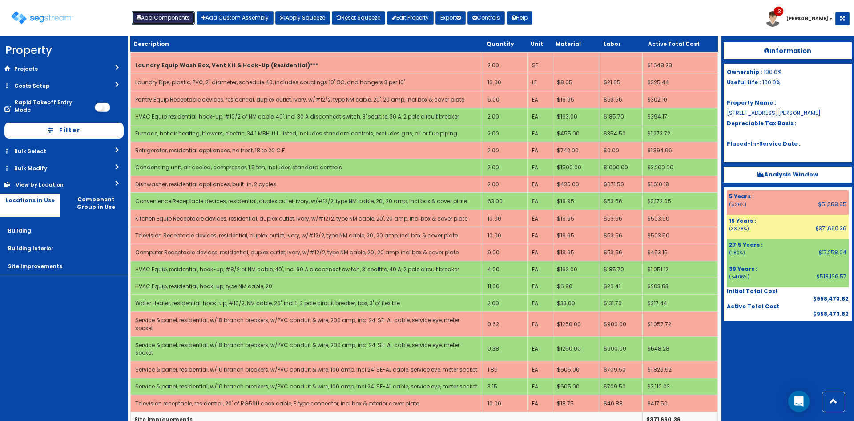
click at [172, 14] on button "Add Components" at bounding box center [163, 17] width 63 height 13
select select "23000000"
select select "39Y"
select select "default"
select select "7"
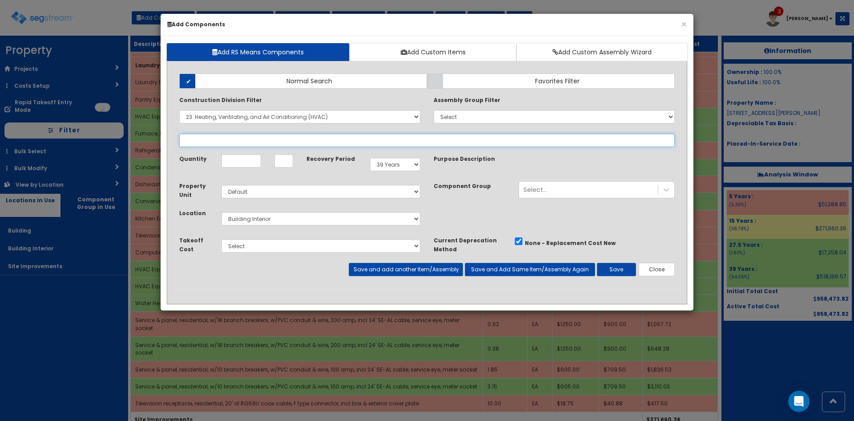
select select
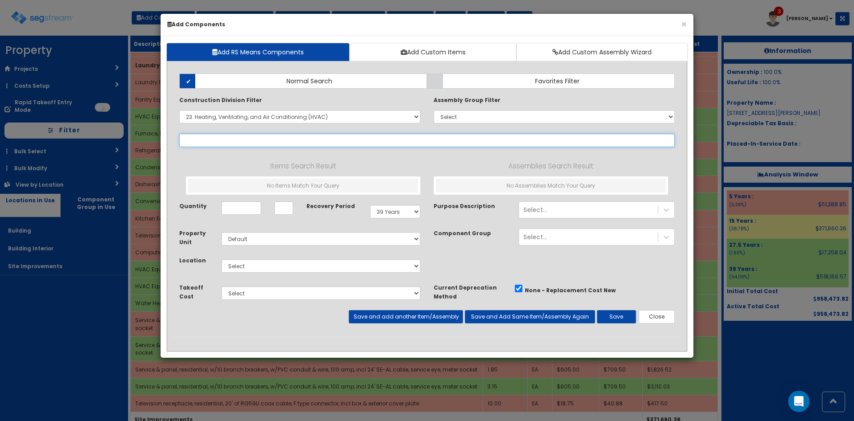
select select "23311316"
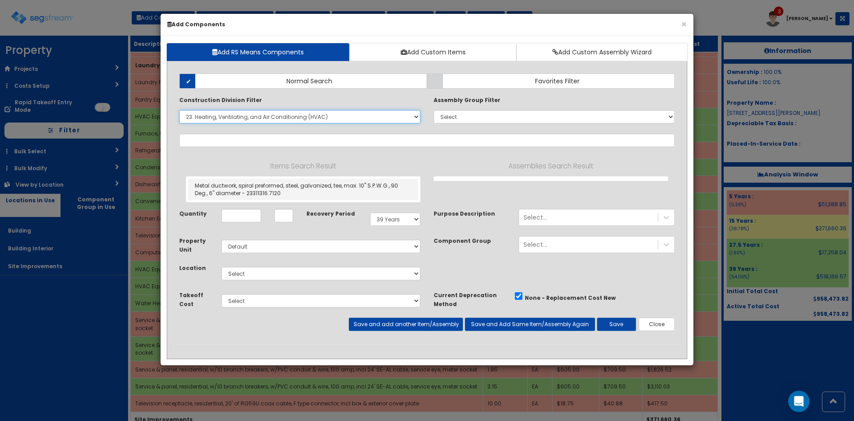
click at [325, 112] on select "Select 0. Custom Item 1. General Requirements 2. Existing Conditions 3. Concret…" at bounding box center [299, 116] width 241 height 13
select select "23311316"
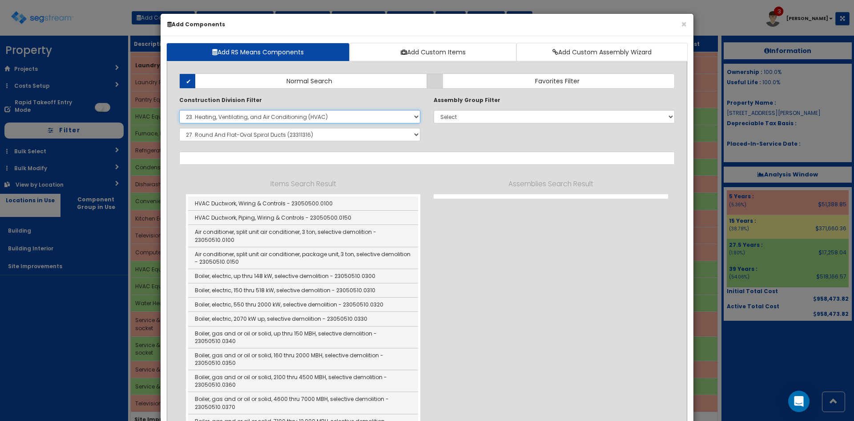
select select
click at [179, 110] on select "Select 0. Custom Item 1. General Requirements 2. Existing Conditions 3. Concret…" at bounding box center [299, 116] width 241 height 13
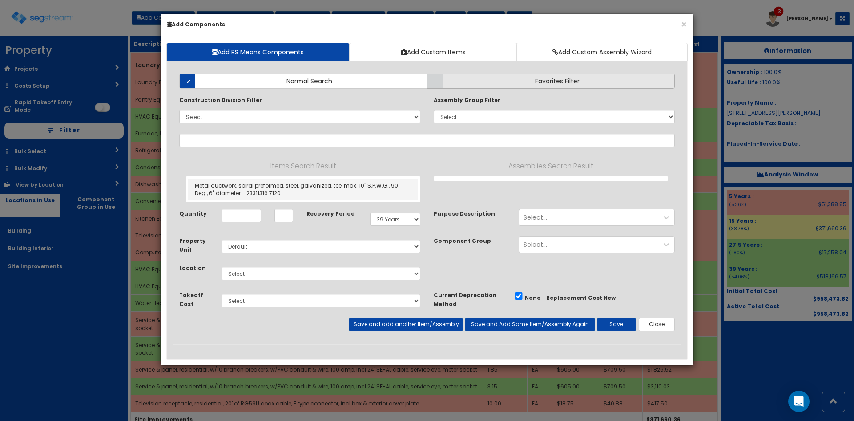
click at [474, 81] on label "Favorites Filter" at bounding box center [551, 80] width 248 height 15
click at [0, 0] on input "Favorites Filter" at bounding box center [0, 0] width 0 height 0
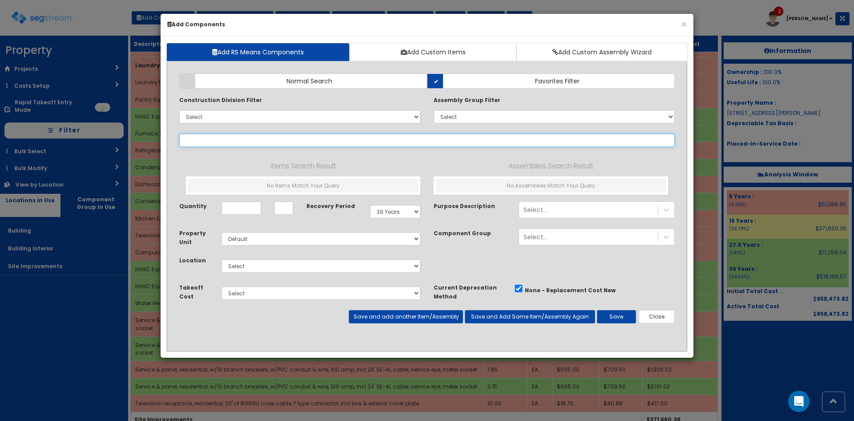
click at [406, 141] on input "text" at bounding box center [427, 139] width 496 height 13
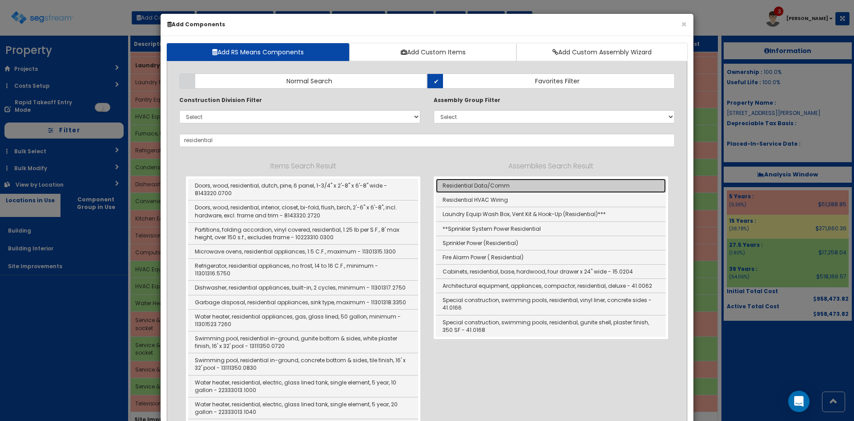
click at [507, 184] on link "Residential Data/Comm" at bounding box center [551, 185] width 230 height 14
type input "Residential Data/Comm"
checkbox input "true"
type input "EA"
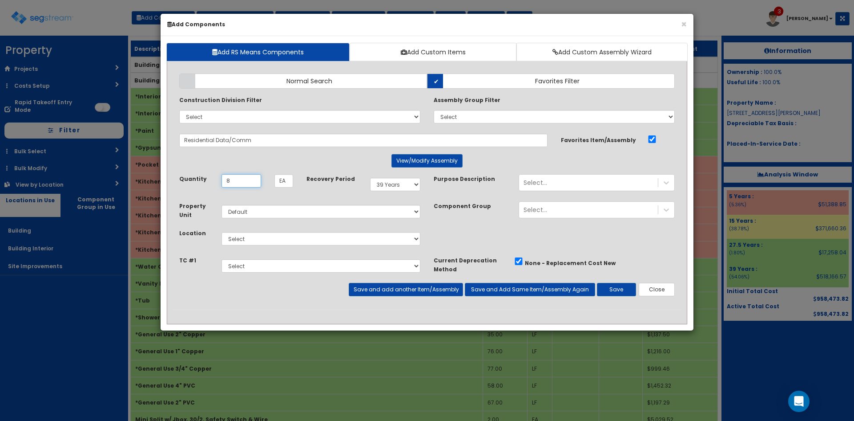
type input "8"
select select "5Y"
select select "7"
click at [616, 286] on button "Save" at bounding box center [616, 289] width 39 height 13
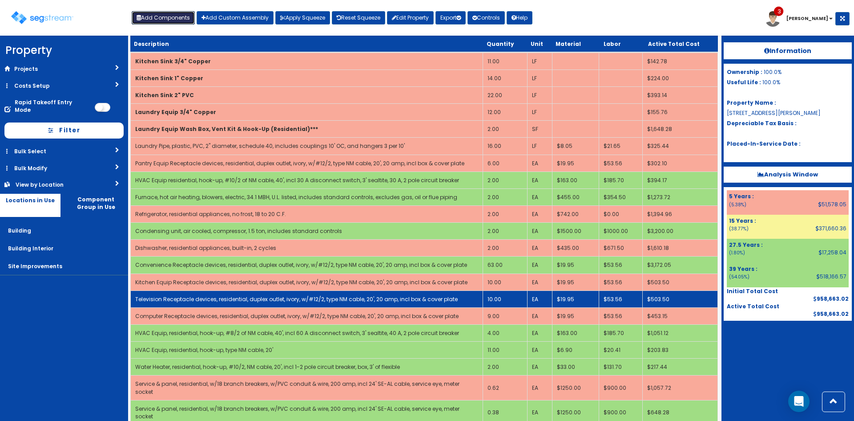
scroll to position [659, 0]
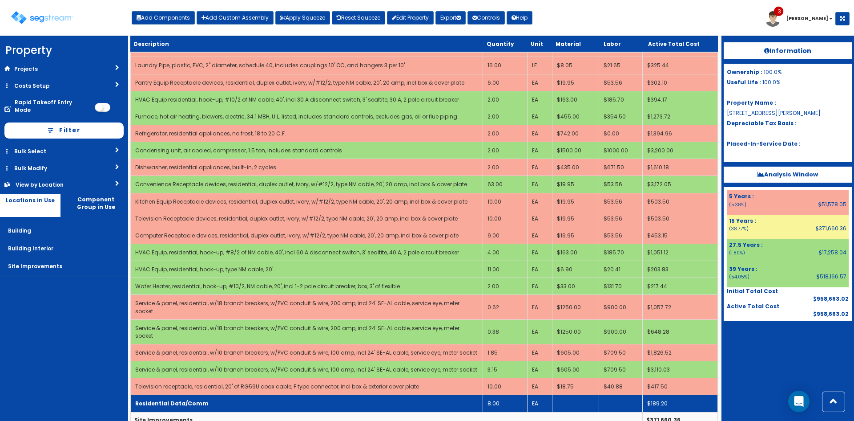
click at [494, 395] on td "8.00" at bounding box center [505, 403] width 44 height 17
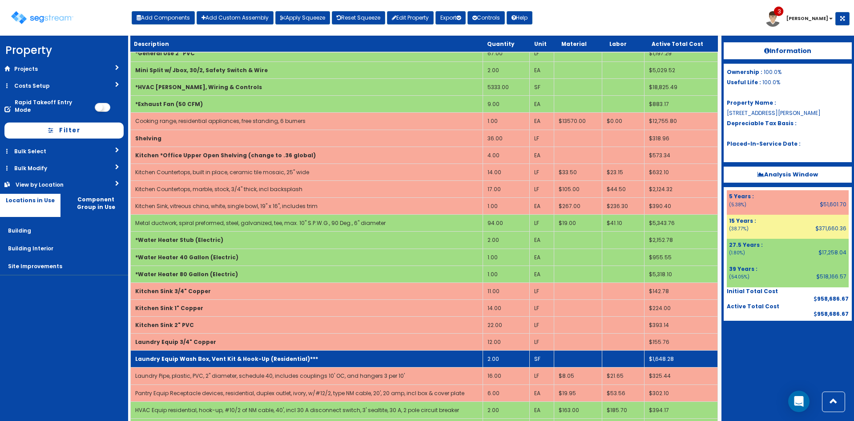
scroll to position [303, 0]
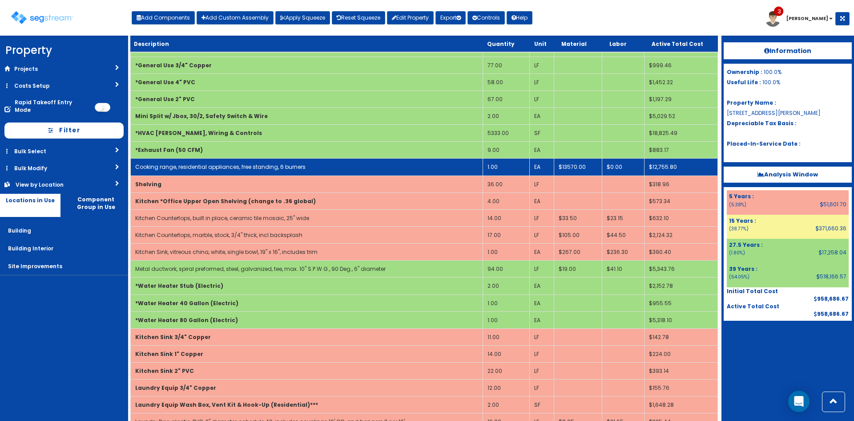
click at [368, 168] on td "Cooking range, residential appliances, free standing, 6 burners" at bounding box center [307, 166] width 352 height 17
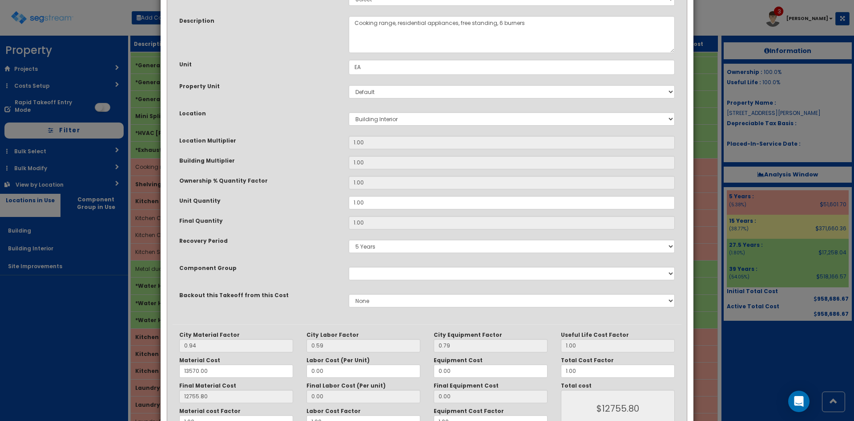
scroll to position [123, 0]
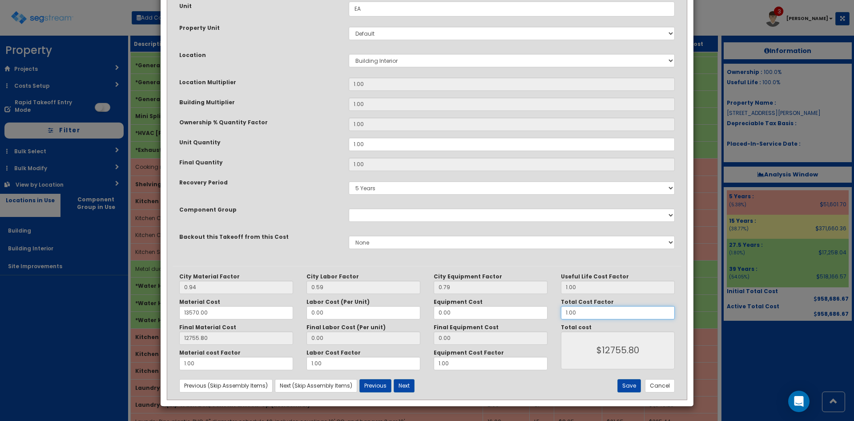
drag, startPoint x: 526, startPoint y: 314, endPoint x: 495, endPoint y: 314, distance: 30.7
click at [497, 314] on div "City Material Factor 0.94 City Labor Factor 0.59 City Equipment Factor 0.79 Mat…" at bounding box center [427, 321] width 509 height 97
type input "."
type input "$NaN"
type input ".6"
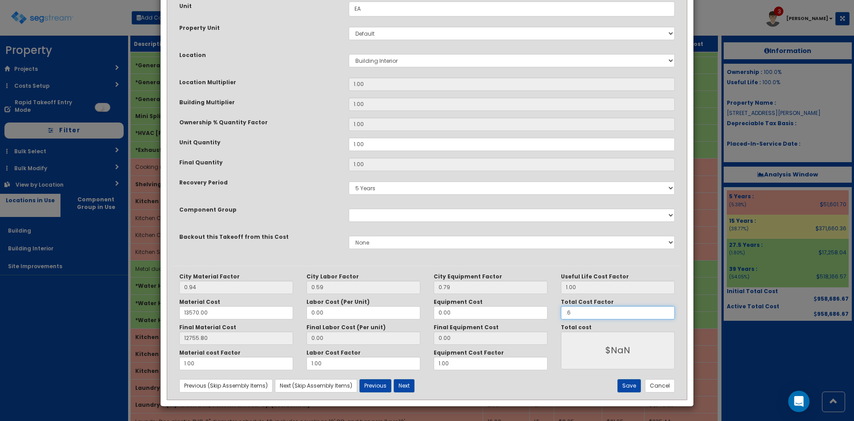
type input "$7653.48"
type input ".65"
type input "$8291.27"
type input ".65"
click at [630, 385] on button "Save" at bounding box center [630, 385] width 24 height 13
